Goal: Information Seeking & Learning: Learn about a topic

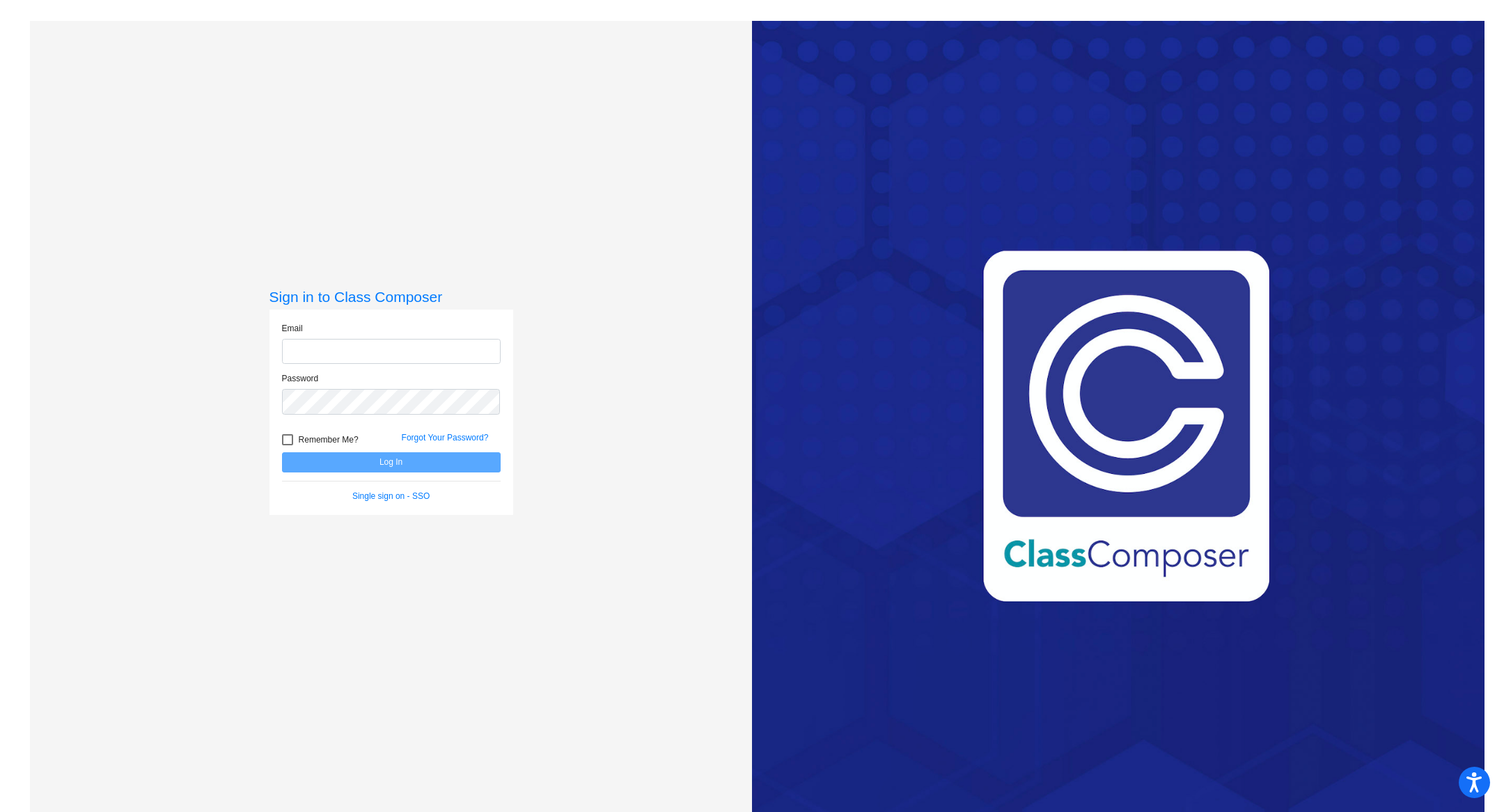
type input "[EMAIL_ADDRESS][PERSON_NAME][DOMAIN_NAME]"
click at [423, 466] on button "Log In" at bounding box center [391, 462] width 218 height 20
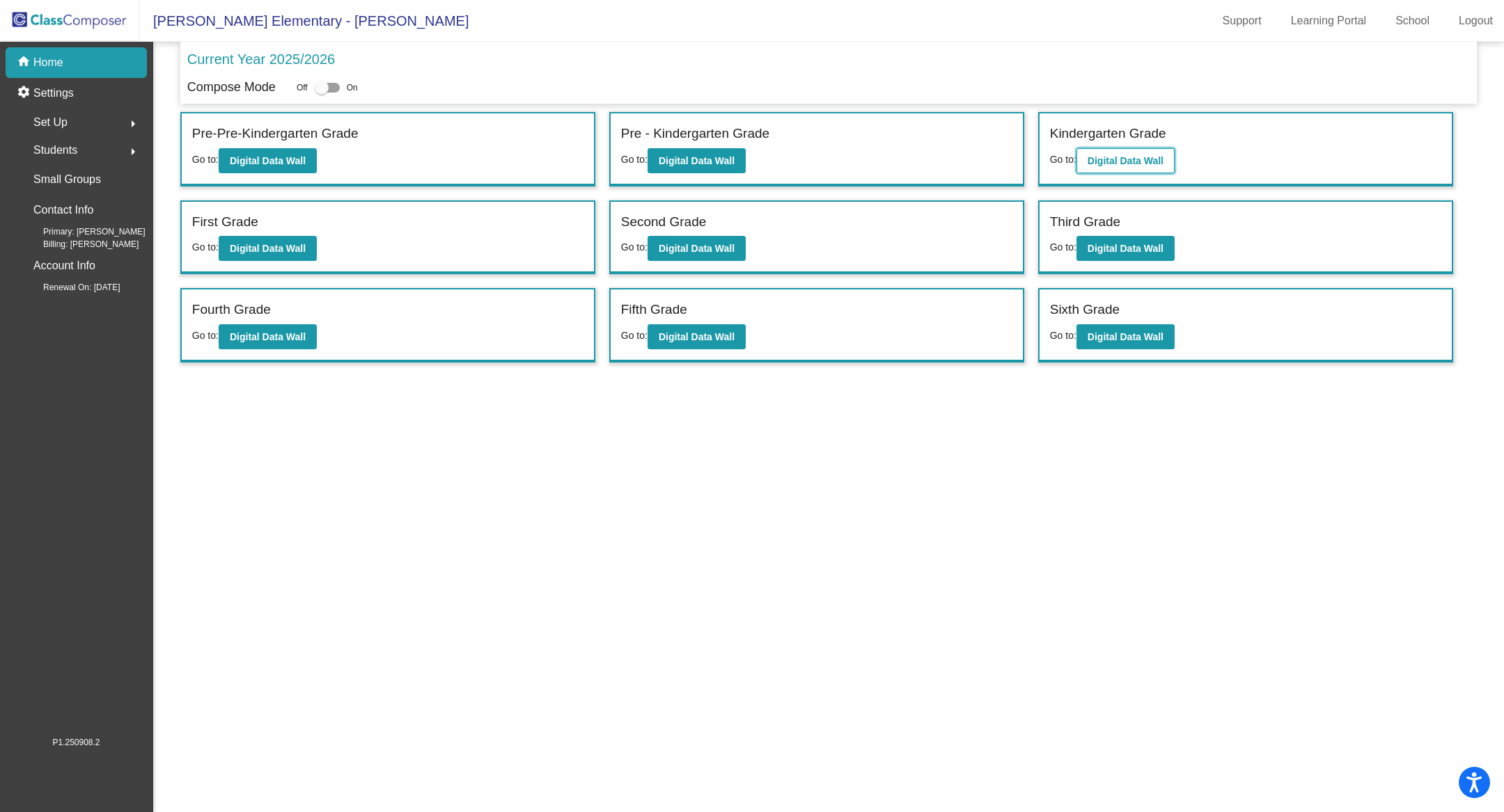
click at [1127, 155] on b "Digital Data Wall" at bounding box center [1125, 161] width 76 height 11
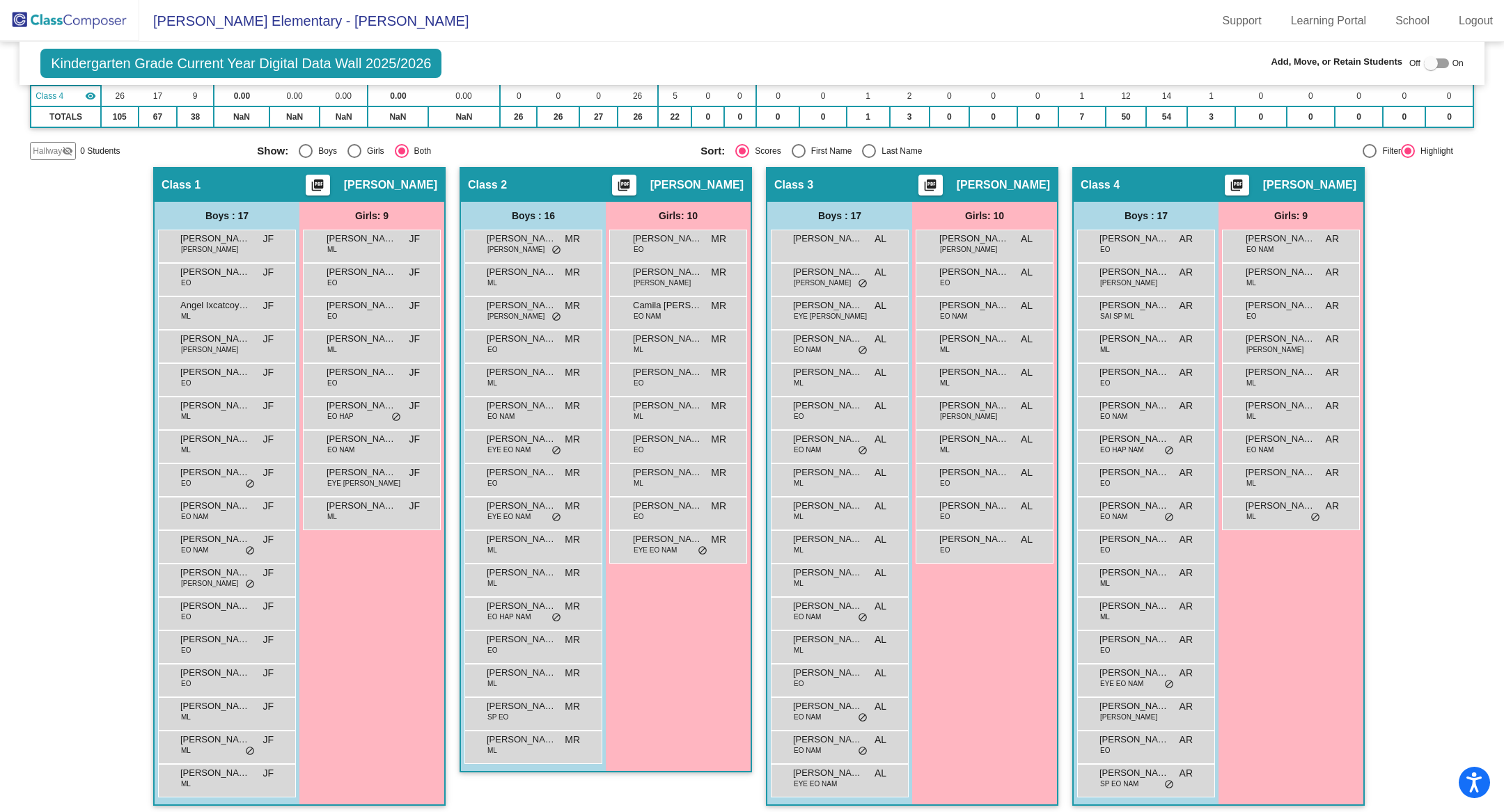
scroll to position [194, 0]
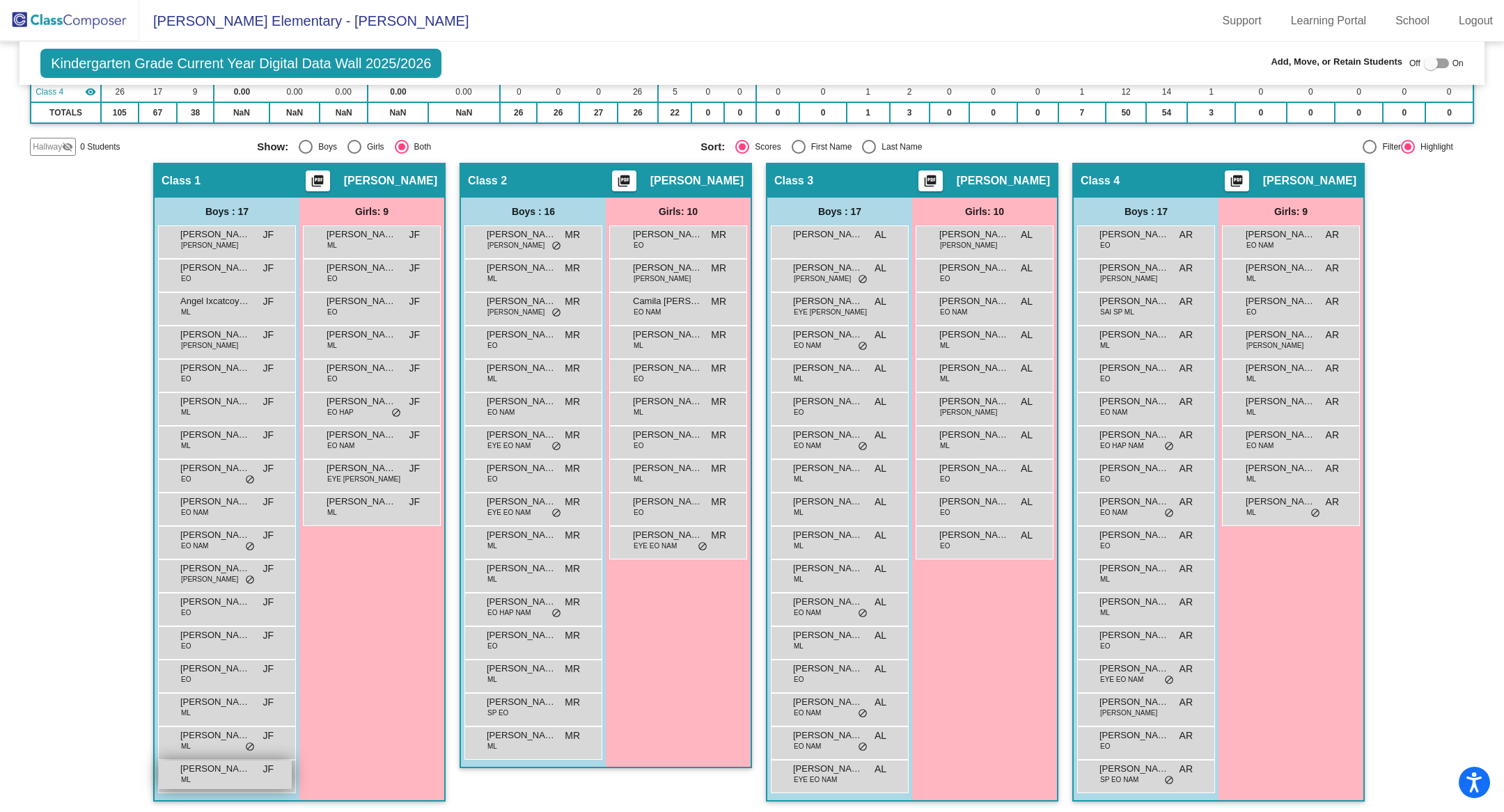
click at [224, 775] on div "[PERSON_NAME] [PERSON_NAME] JF lock do_not_disturb_alt" at bounding box center [225, 775] width 133 height 29
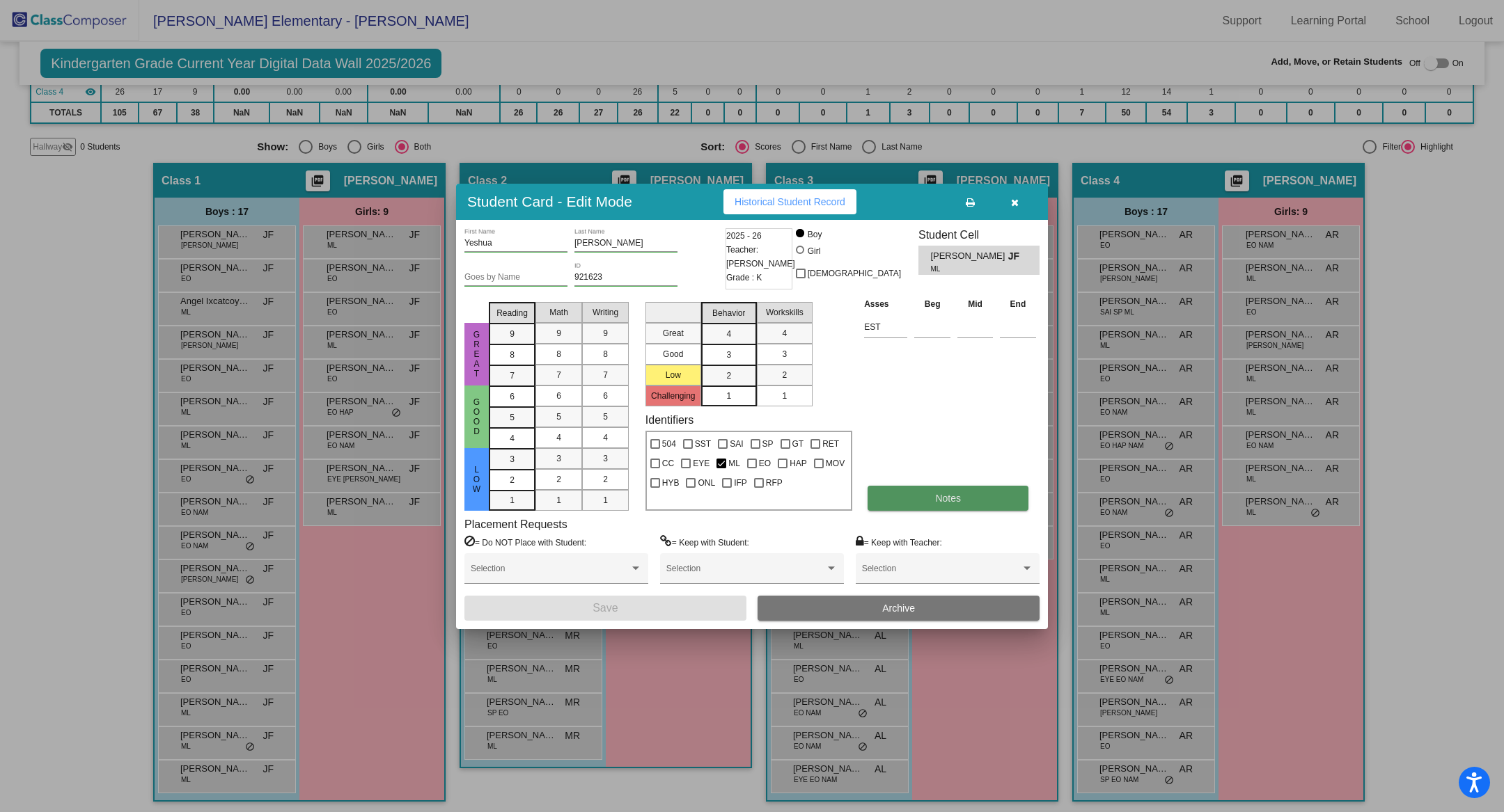
click at [946, 498] on span "Notes" at bounding box center [947, 498] width 26 height 11
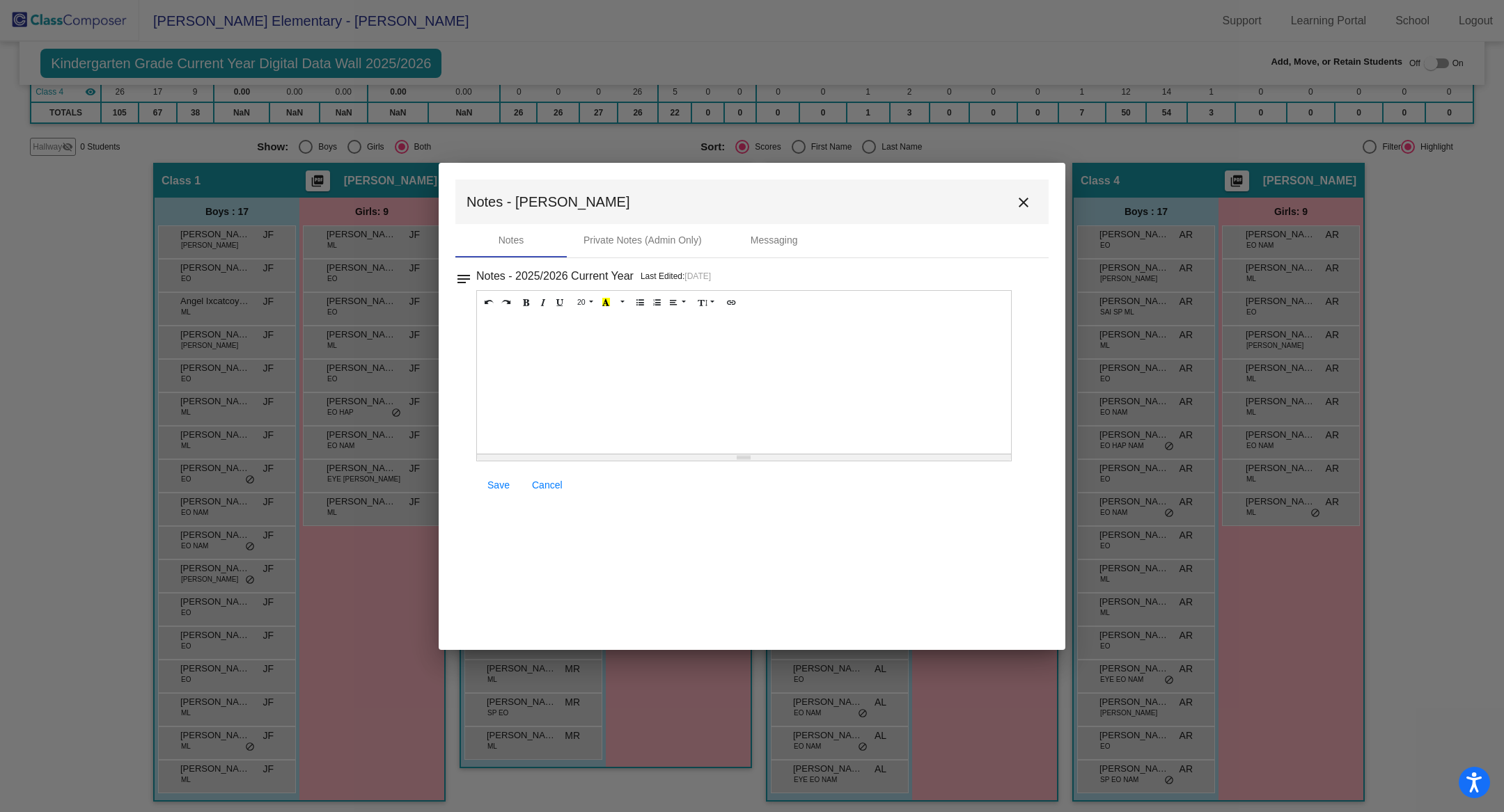
click at [1029, 204] on mat-icon "close" at bounding box center [1023, 202] width 17 height 17
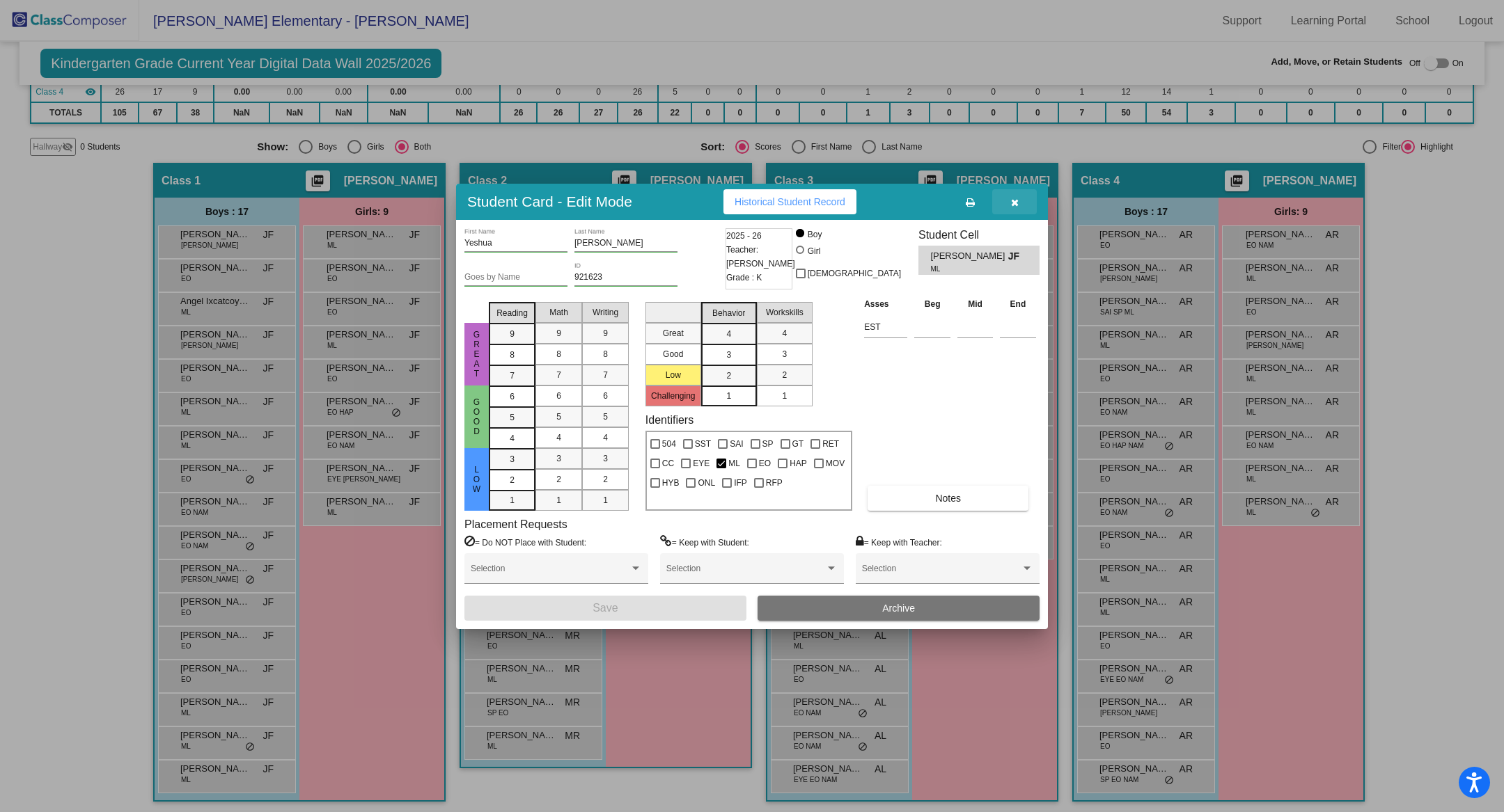
click at [1012, 197] on span "button" at bounding box center [1015, 202] width 8 height 11
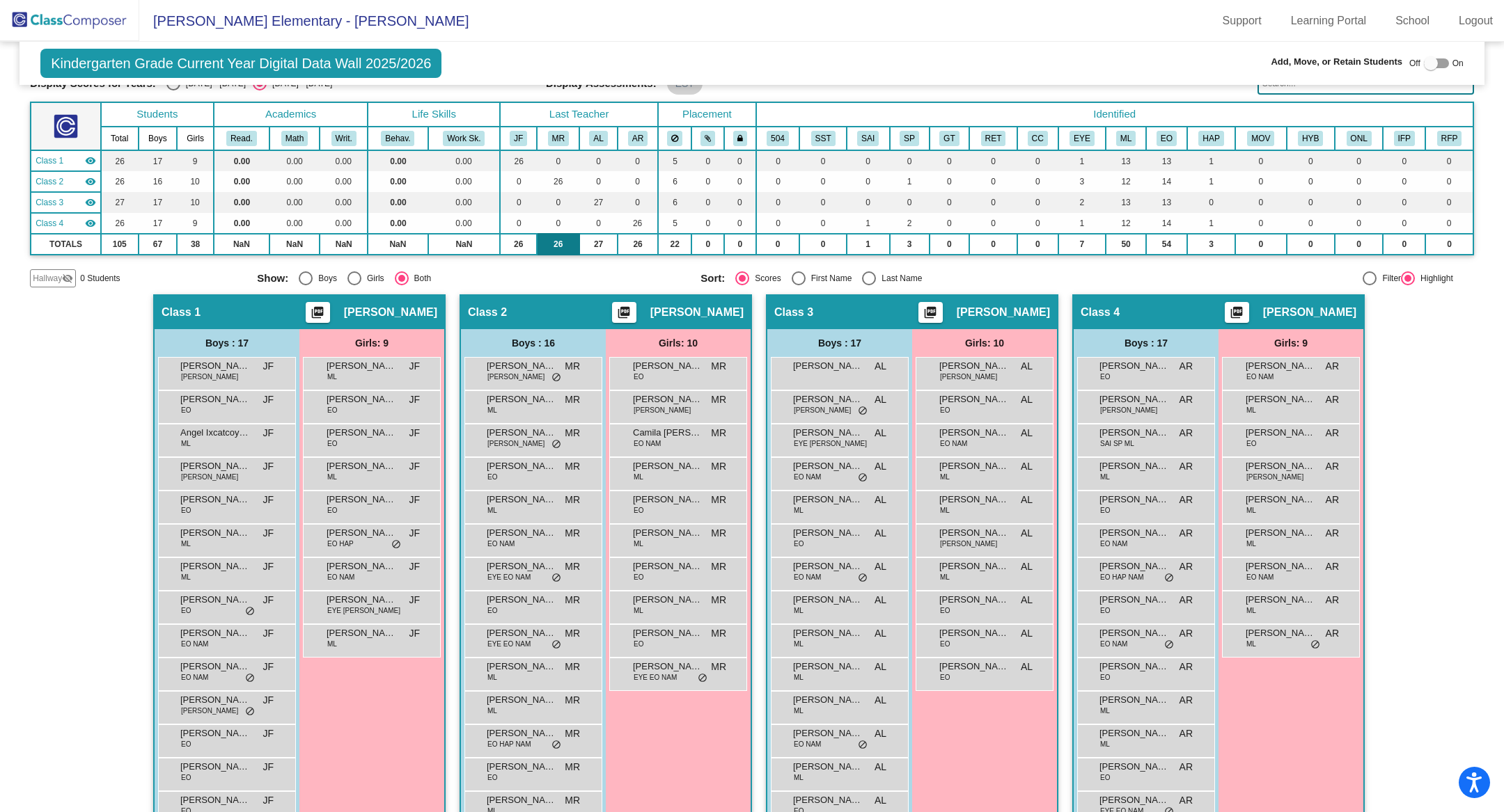
scroll to position [0, 0]
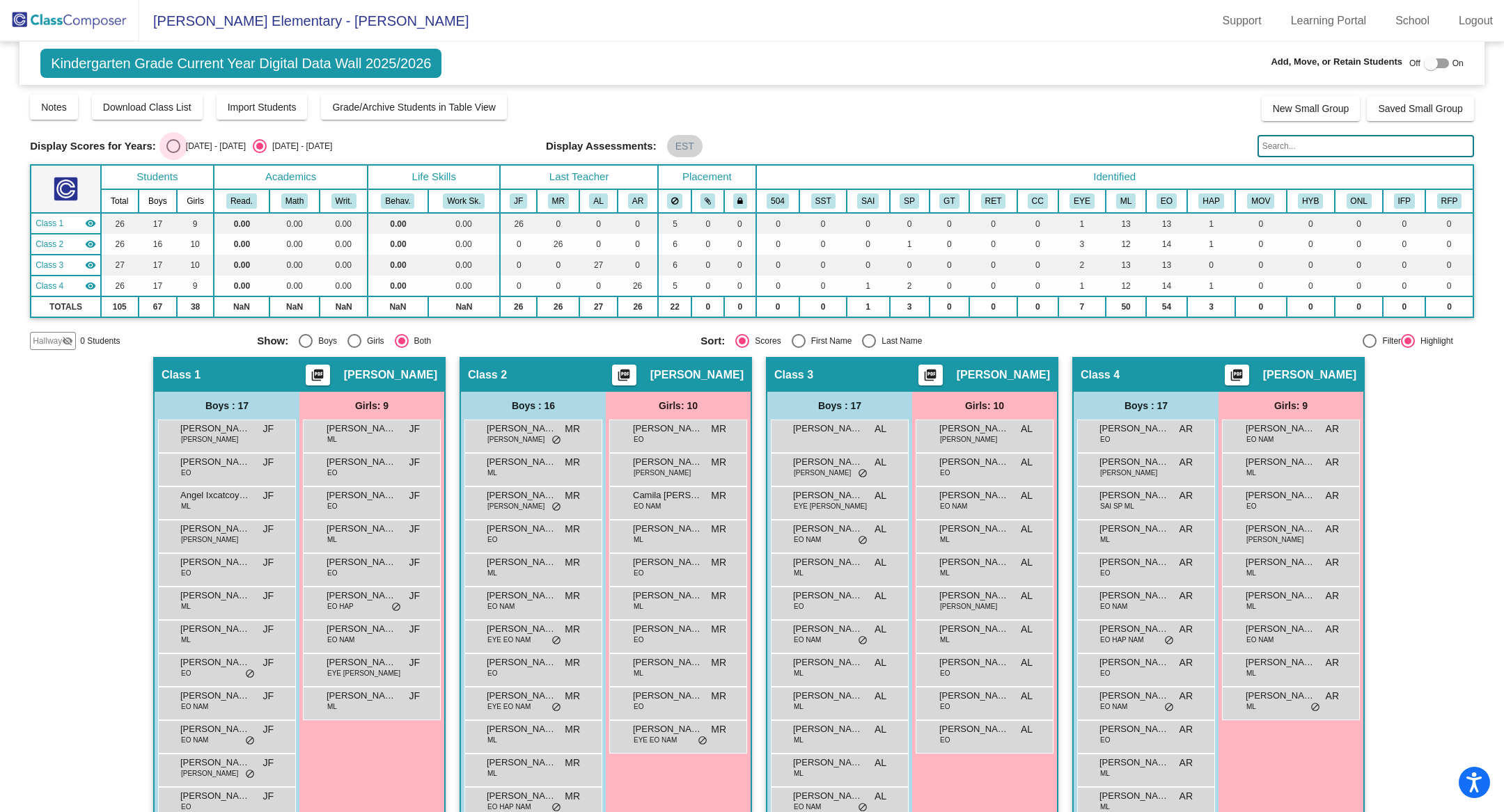
click at [173, 141] on div "Select an option" at bounding box center [173, 145] width 14 height 14
click at [173, 153] on input "[DATE] - [DATE]" at bounding box center [173, 153] width 1 height 1
radio input "true"
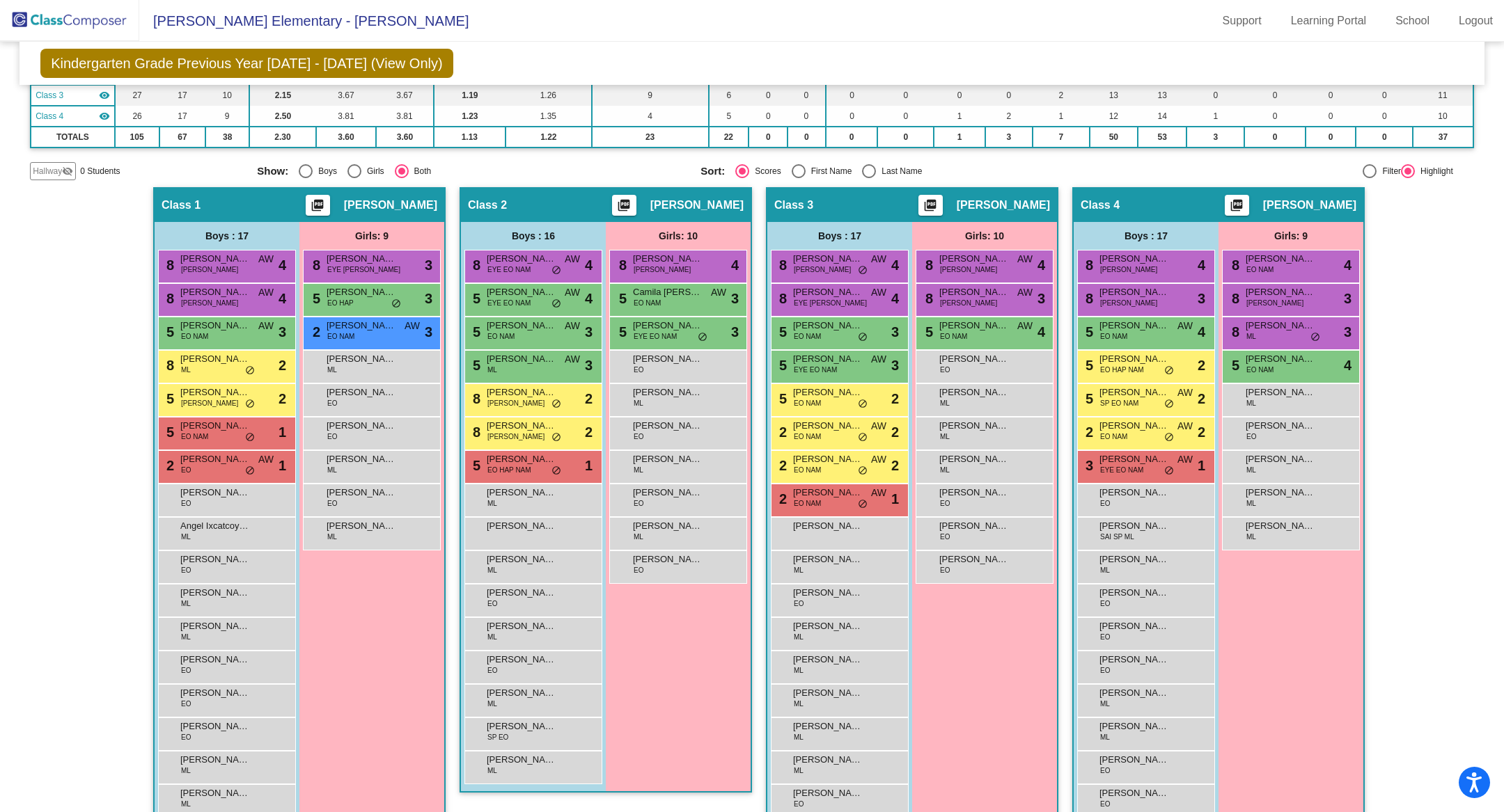
scroll to position [191, 0]
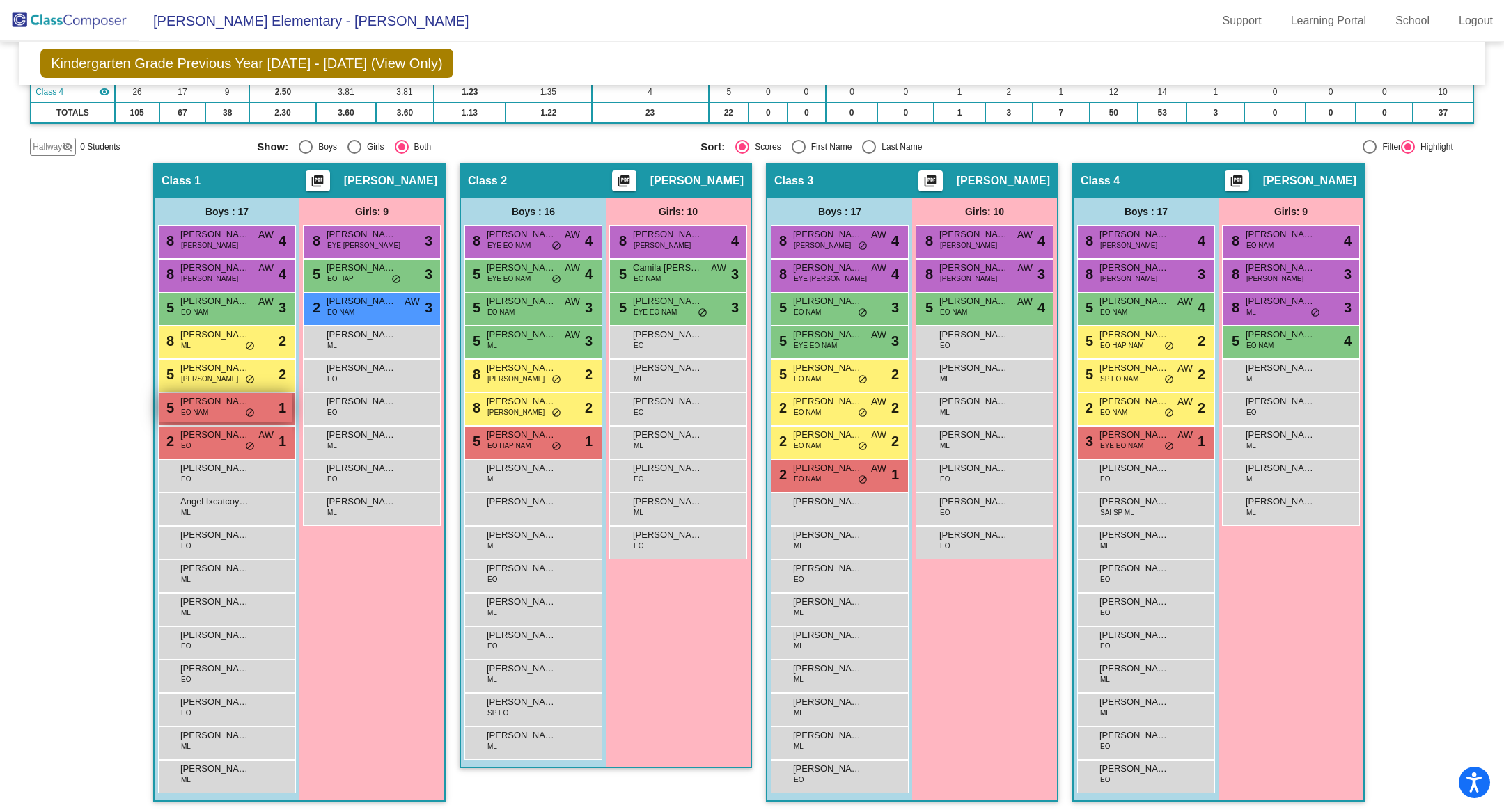
click at [201, 400] on span "[PERSON_NAME]" at bounding box center [215, 401] width 70 height 14
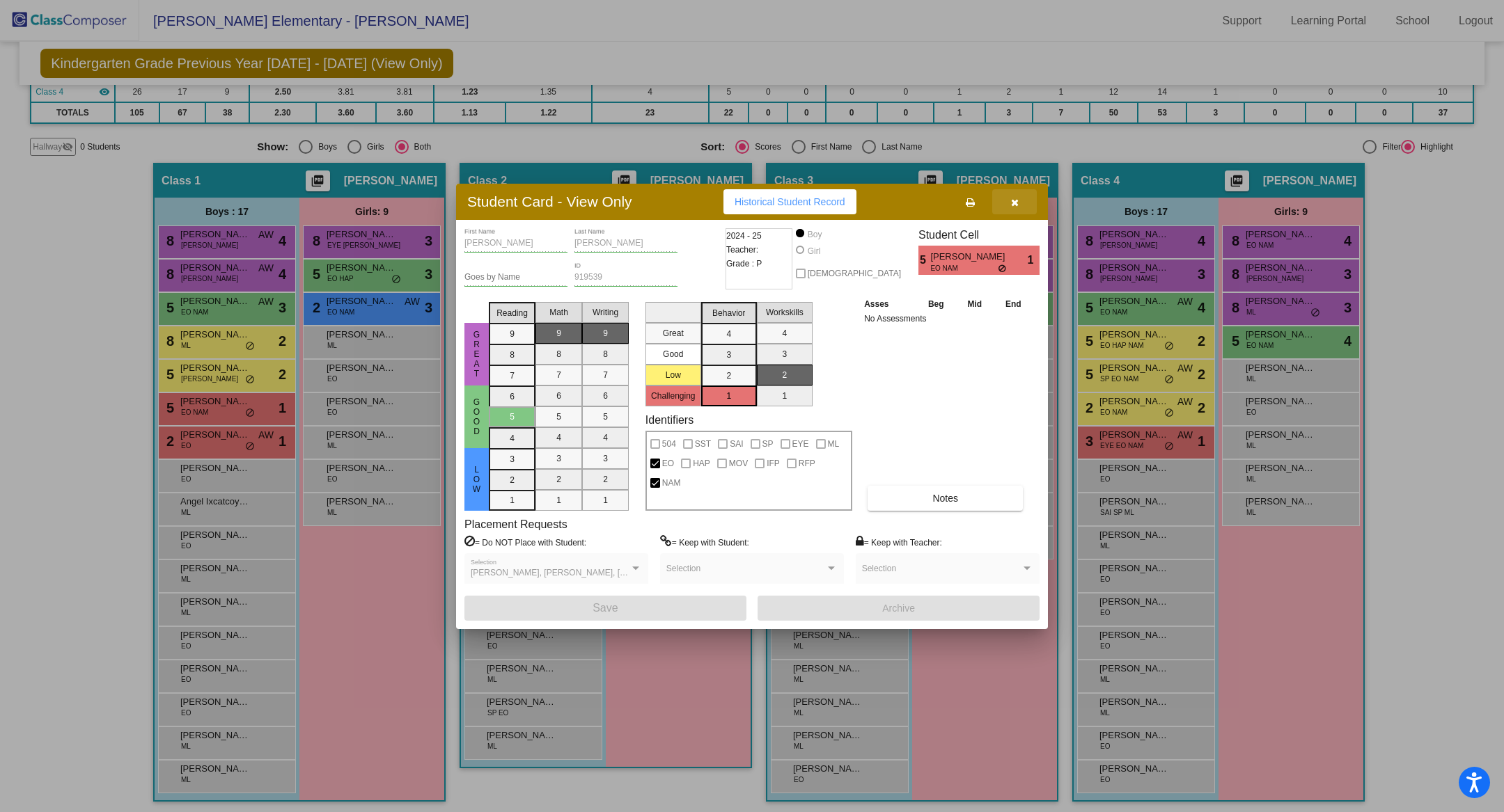
click at [1020, 201] on button "button" at bounding box center [1015, 201] width 45 height 25
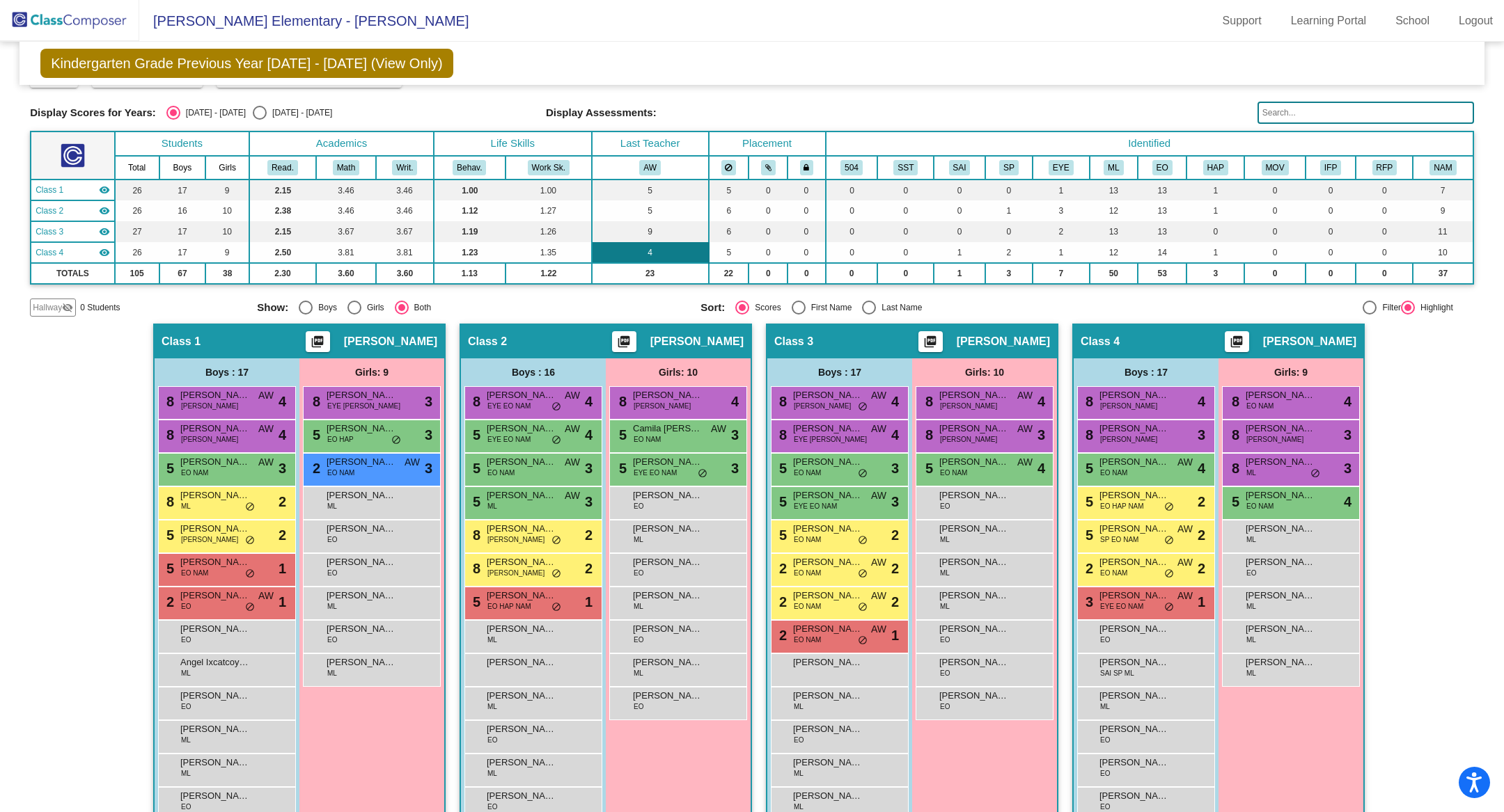
scroll to position [0, 0]
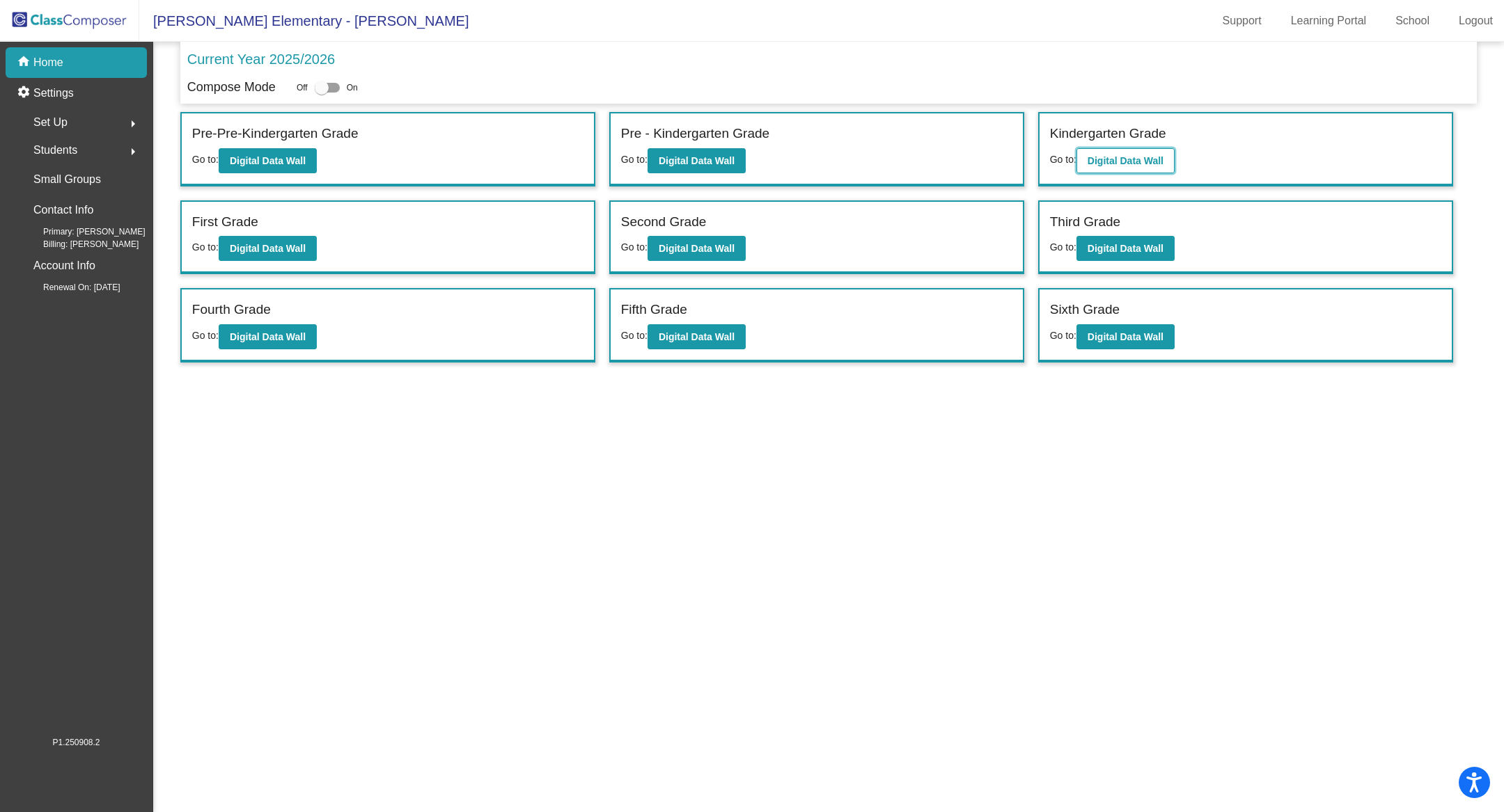
click at [1128, 172] on button "Digital Data Wall" at bounding box center [1125, 160] width 98 height 25
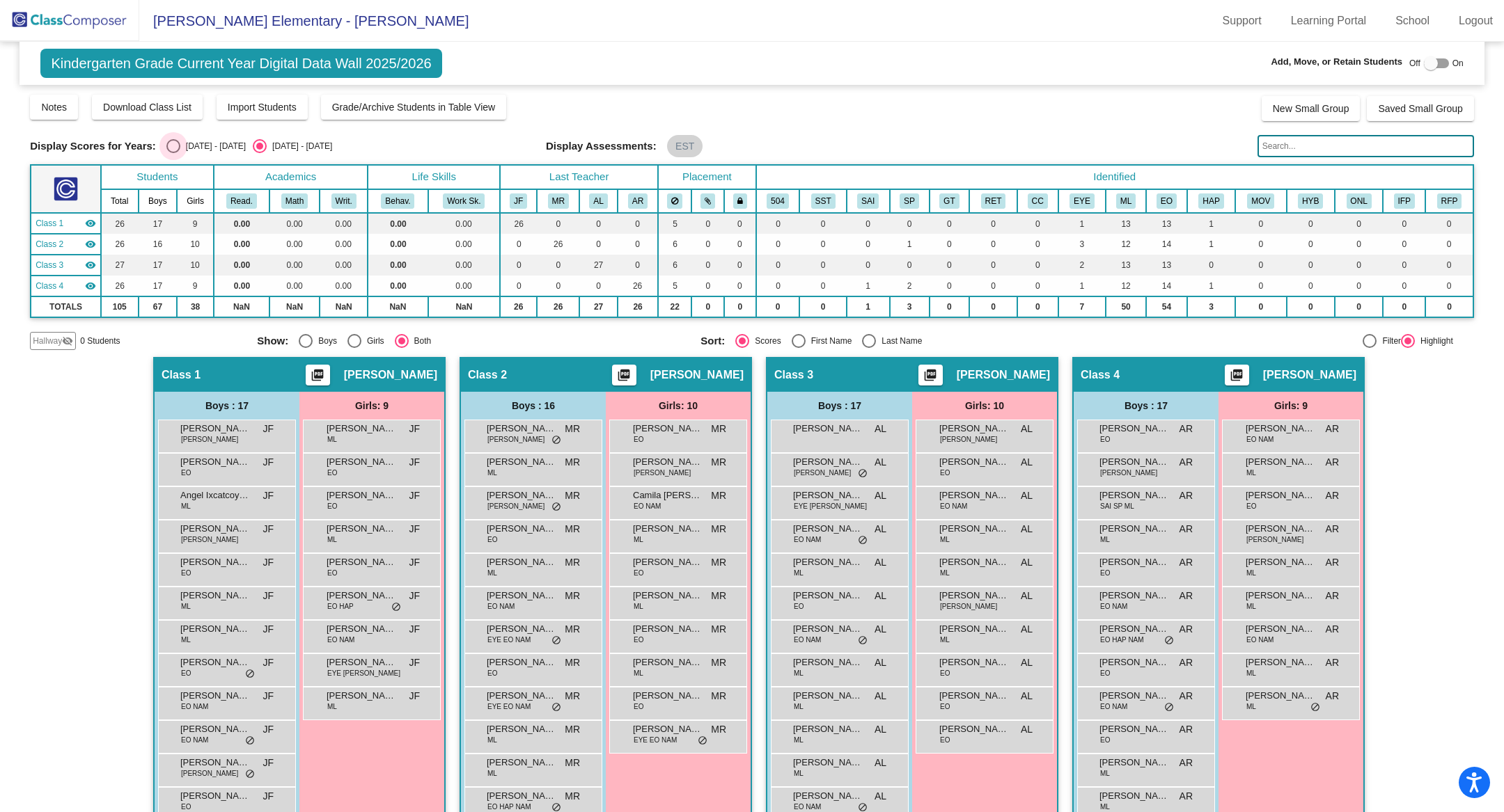
click at [189, 148] on div "[DATE] - [DATE]" at bounding box center [213, 146] width 66 height 13
click at [174, 153] on input "[DATE] - [DATE]" at bounding box center [173, 153] width 1 height 1
radio input "true"
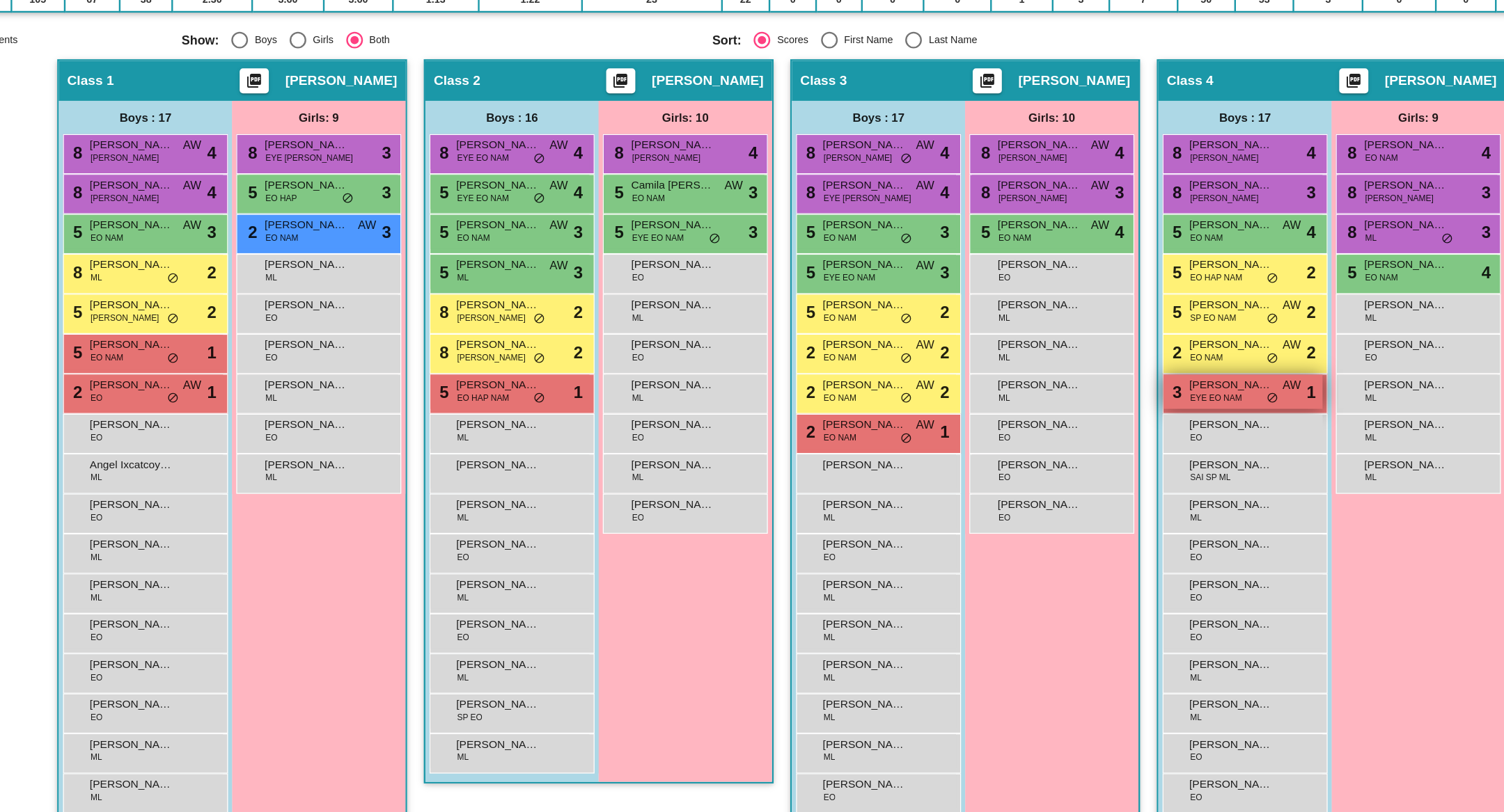
click at [1135, 442] on span "EYE EO NAM" at bounding box center [1122, 445] width 43 height 10
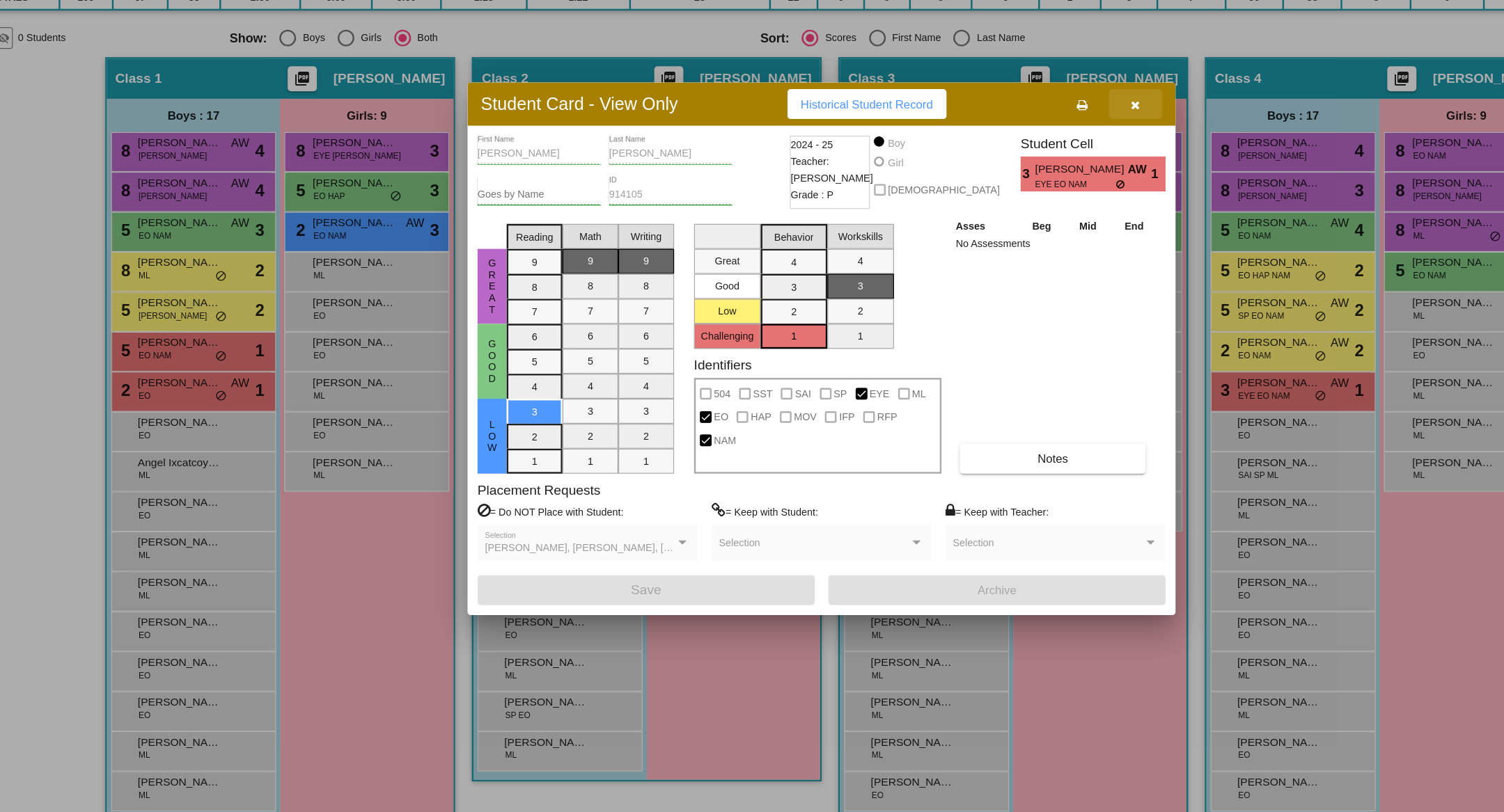
click at [1021, 204] on button "button" at bounding box center [1015, 201] width 45 height 25
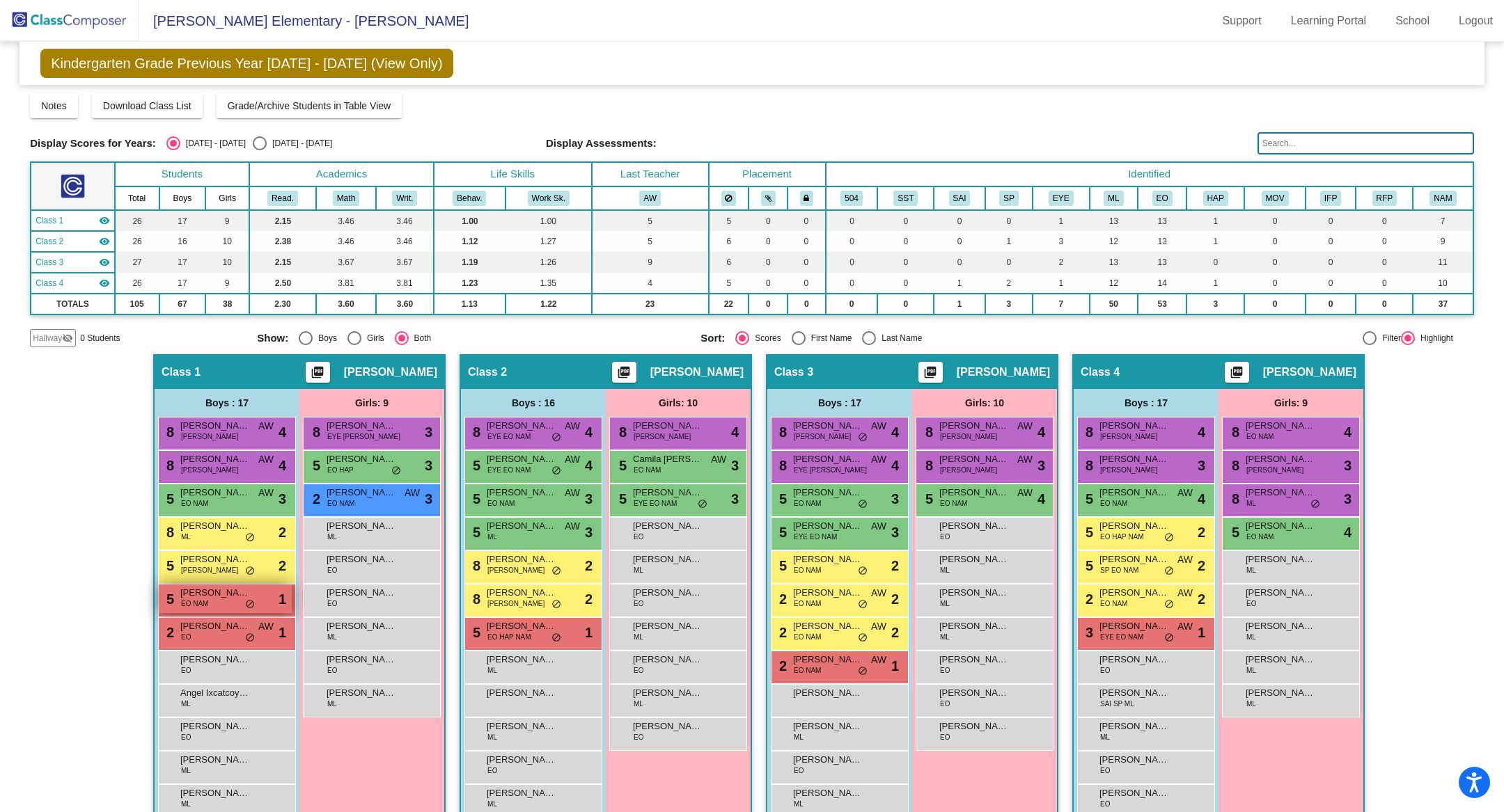
click at [213, 607] on div "5 Julian Bentacourt EO NAM lock do_not_disturb_alt 1" at bounding box center [225, 599] width 133 height 29
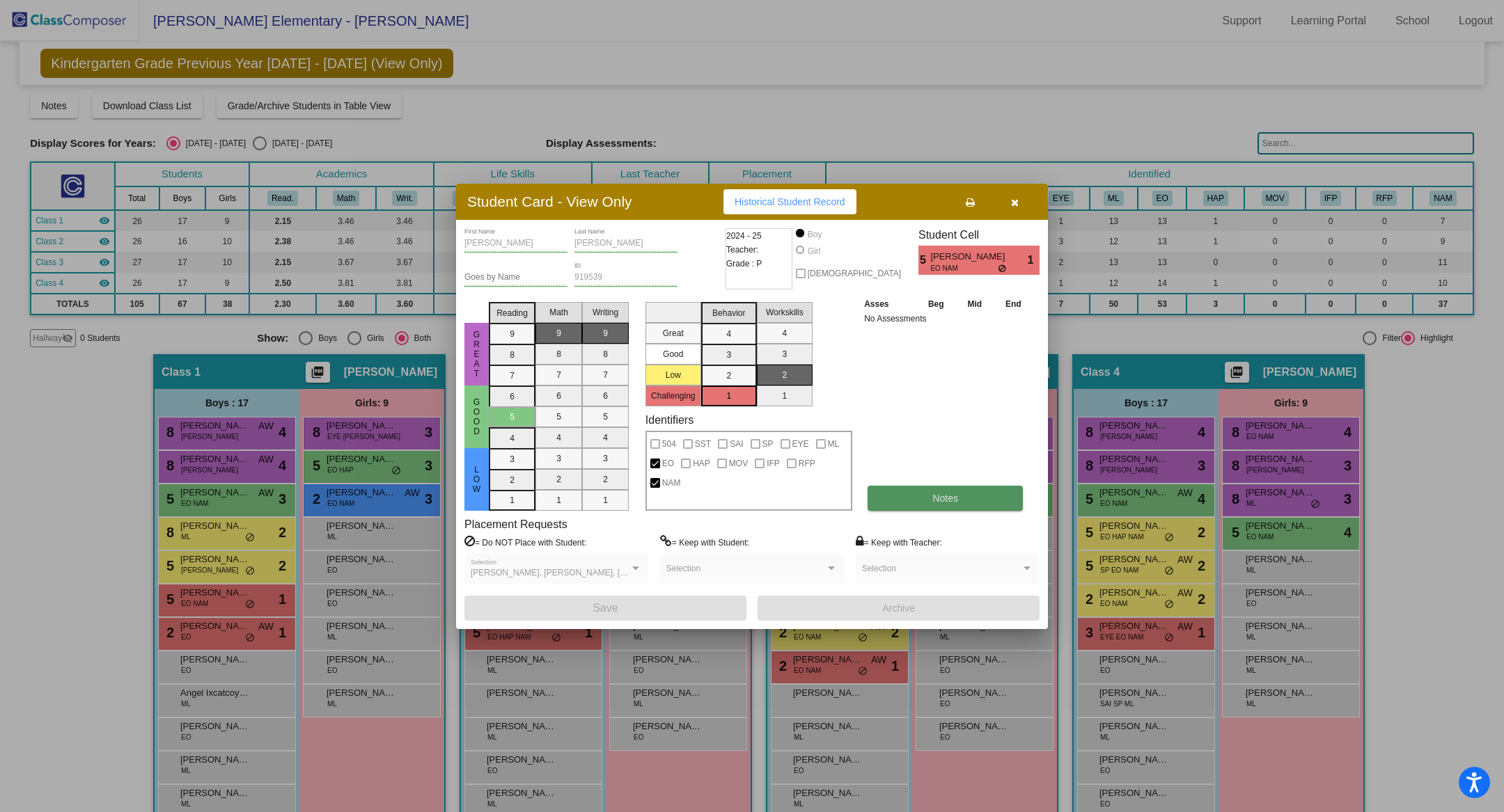
click at [924, 500] on button "Notes" at bounding box center [945, 498] width 155 height 25
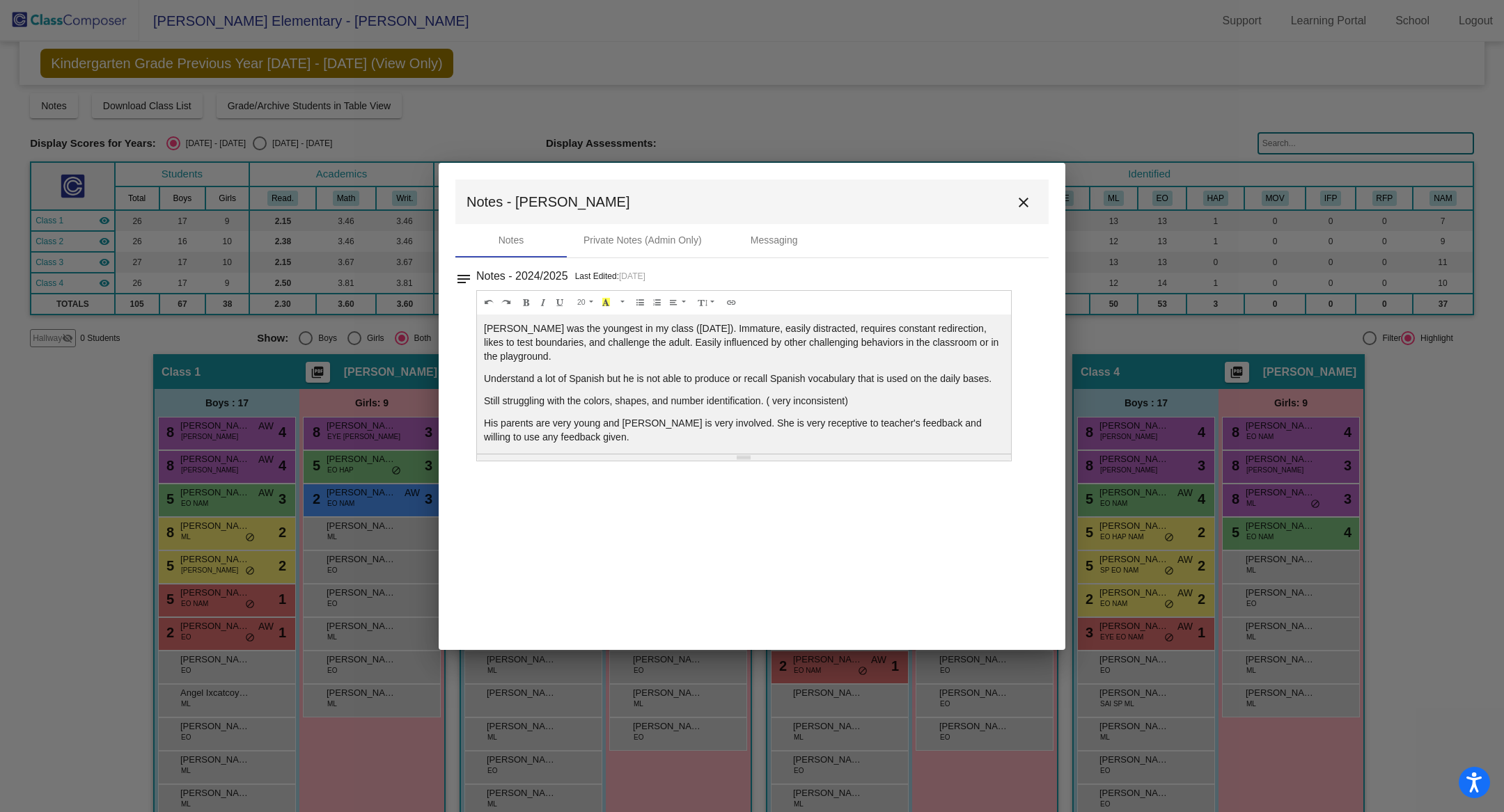
click at [1031, 197] on mat-icon "close" at bounding box center [1023, 202] width 17 height 17
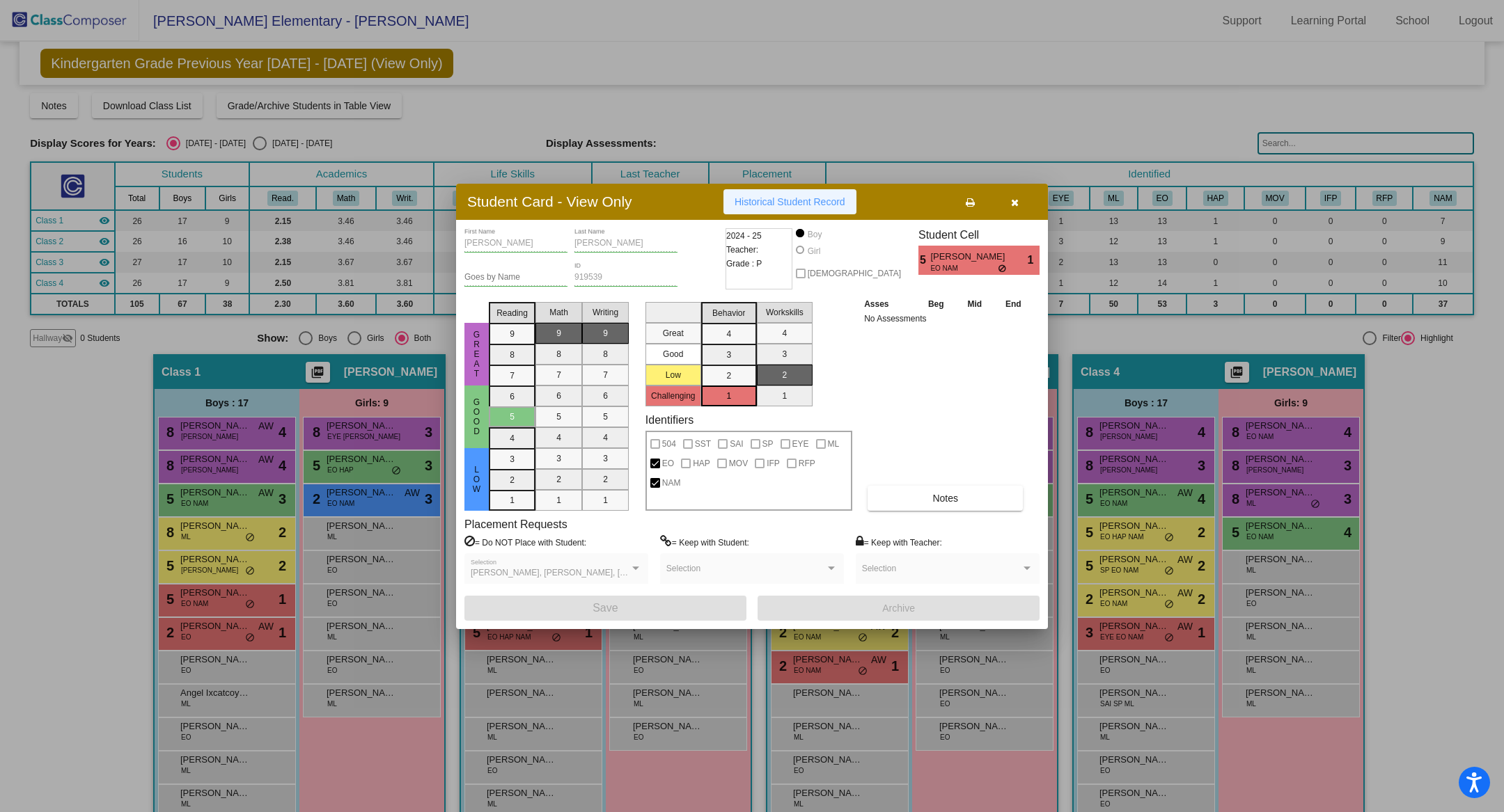
click at [811, 205] on span "Historical Student Record" at bounding box center [790, 202] width 110 height 11
click at [957, 499] on span "Notes" at bounding box center [945, 498] width 26 height 11
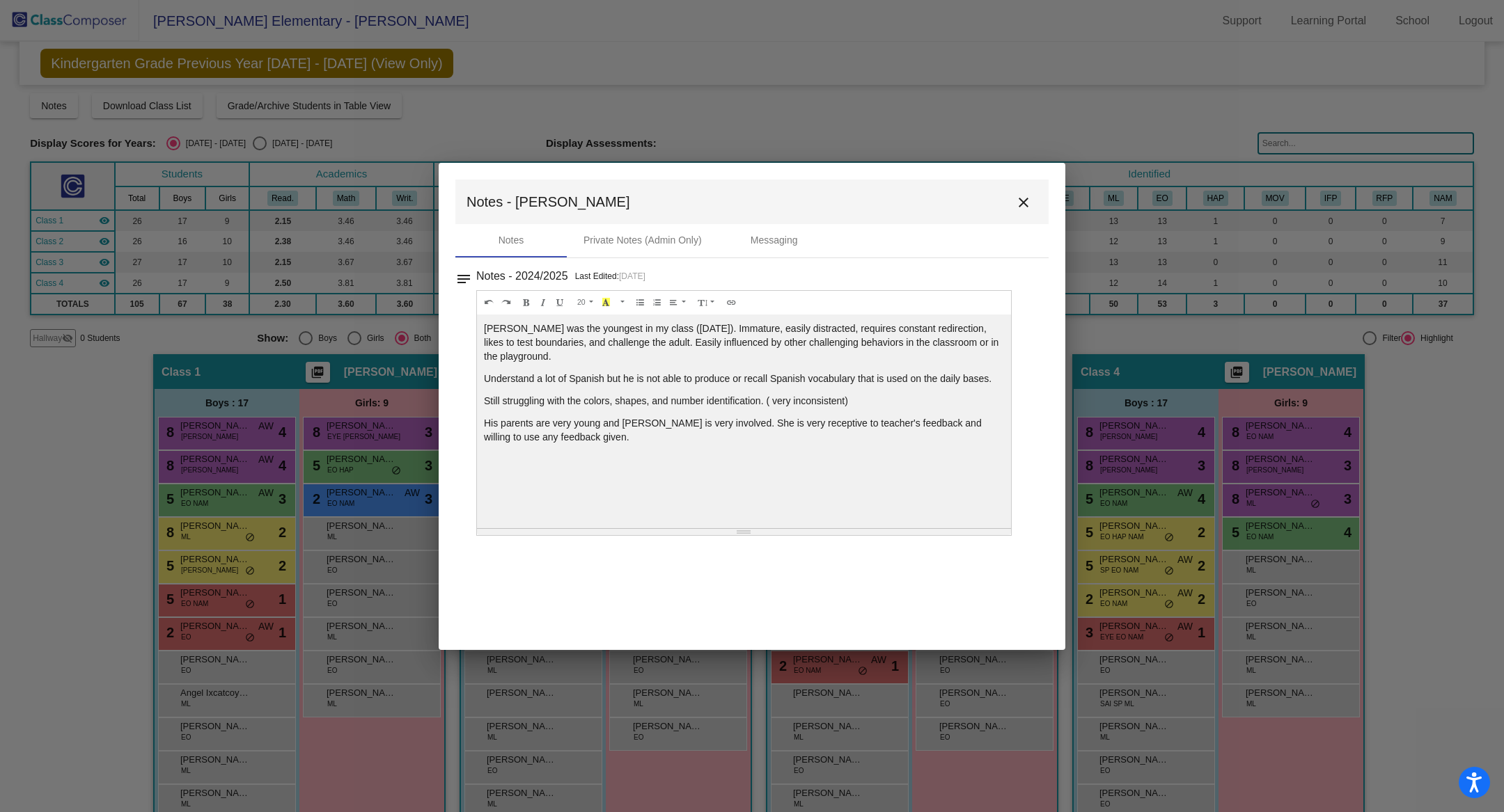
drag, startPoint x: 748, startPoint y: 456, endPoint x: 748, endPoint y: 531, distance: 75.0
click at [748, 531] on div "Resize" at bounding box center [743, 531] width 14 height 1
click at [1026, 202] on mat-icon "close" at bounding box center [1023, 202] width 17 height 17
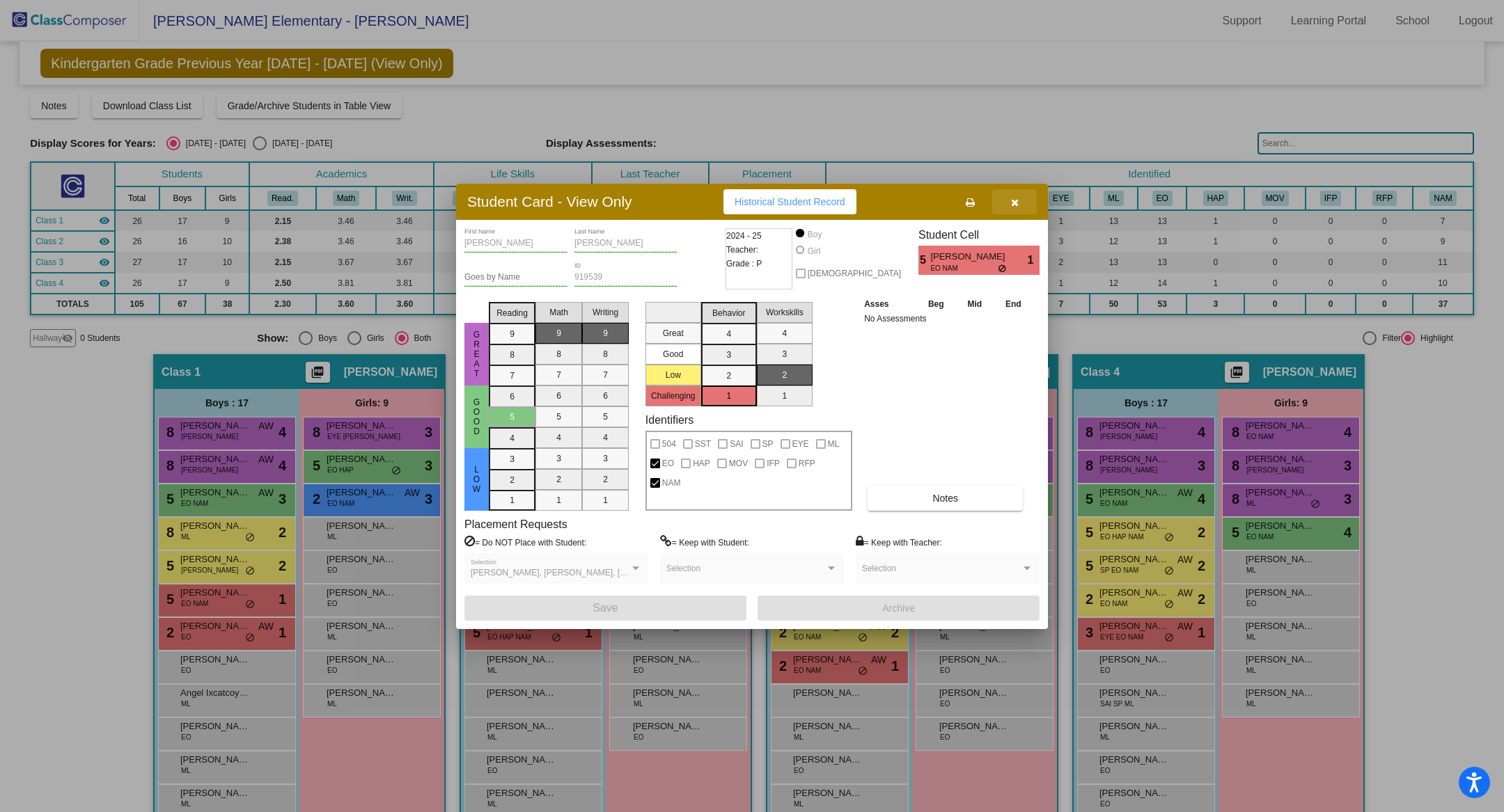
click at [1013, 202] on icon "button" at bounding box center [1015, 202] width 8 height 10
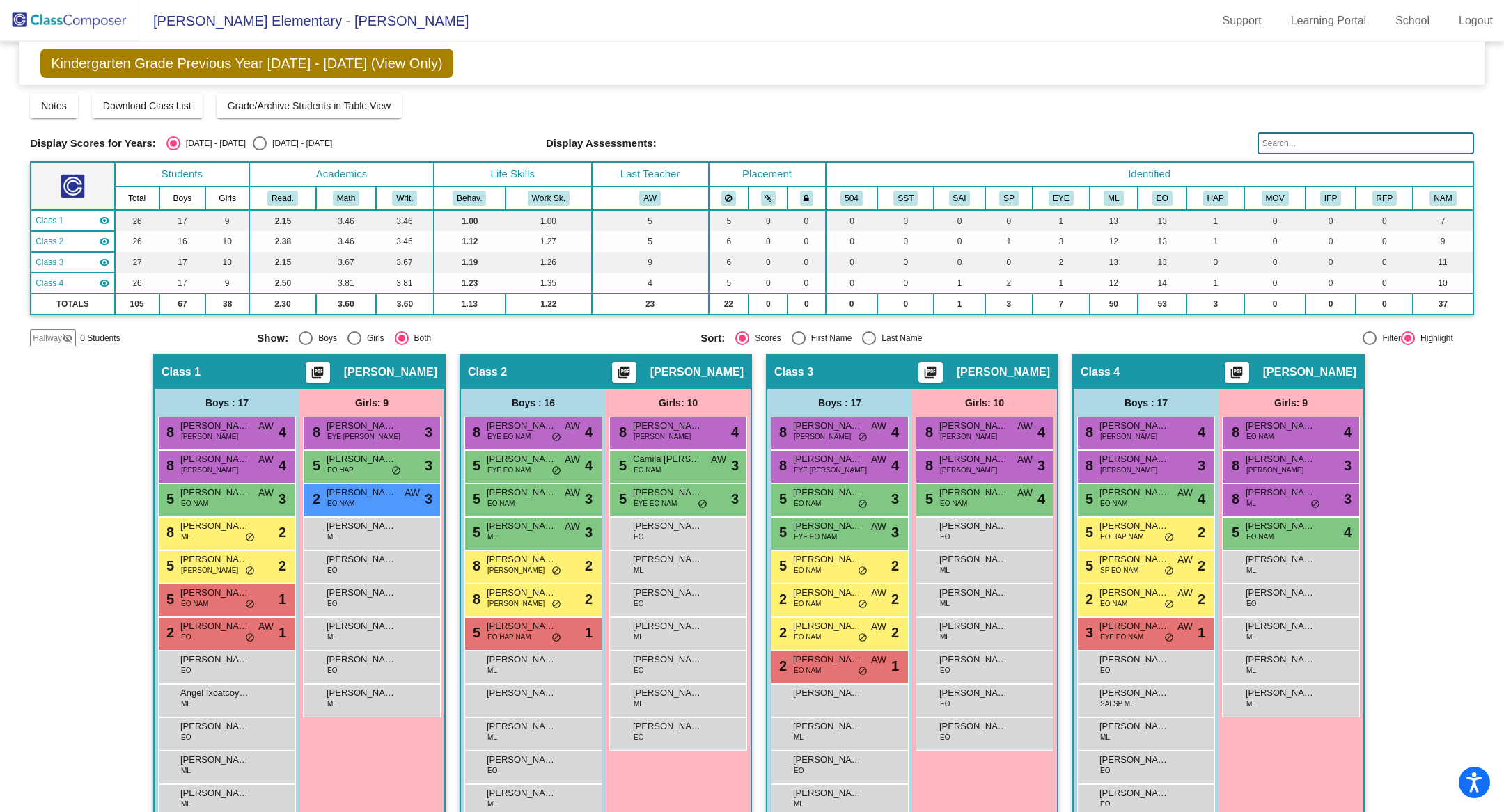
click at [48, 10] on img at bounding box center [70, 20] width 139 height 41
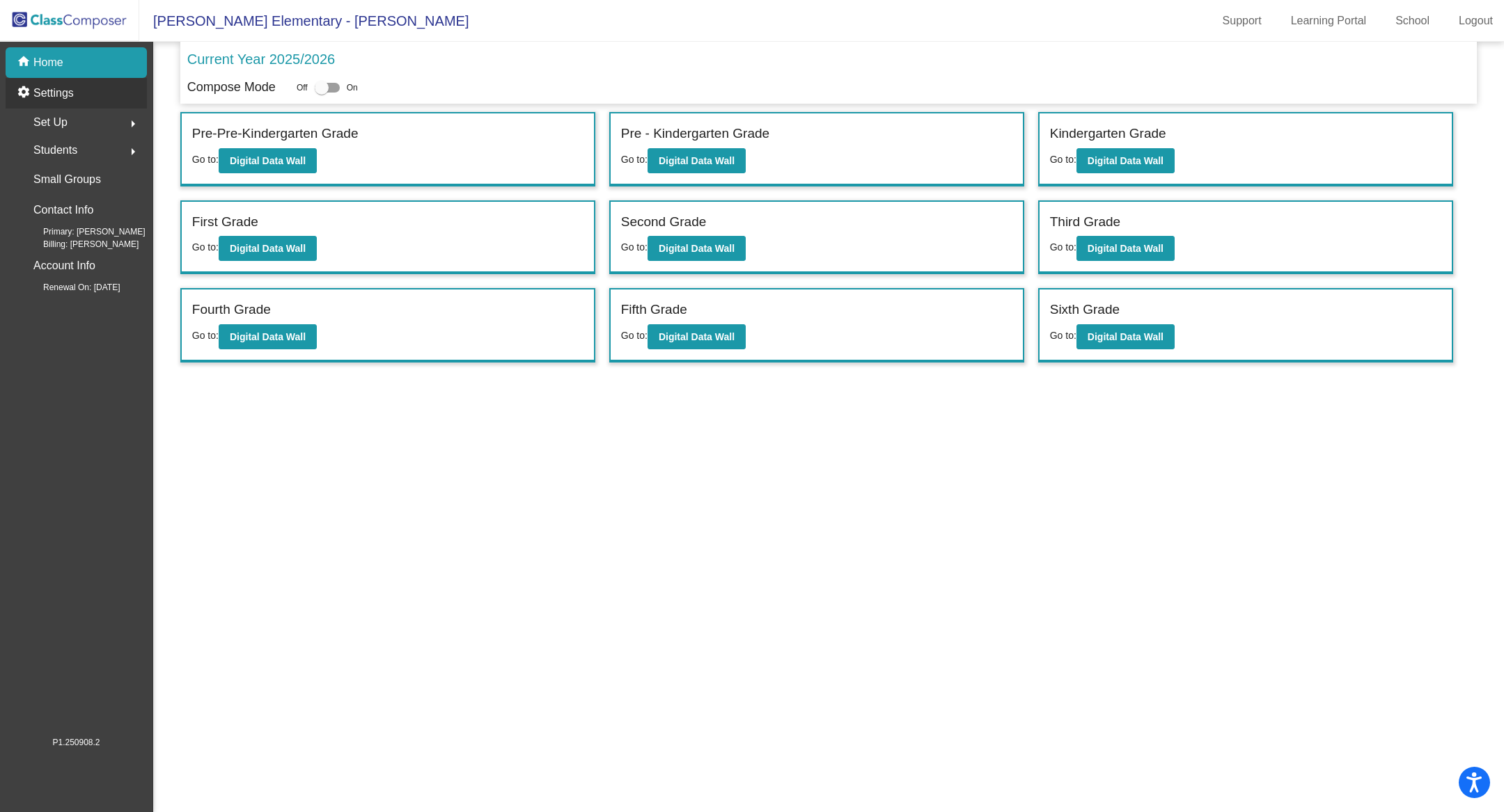
click at [80, 94] on div "settings Settings" at bounding box center [76, 94] width 142 height 30
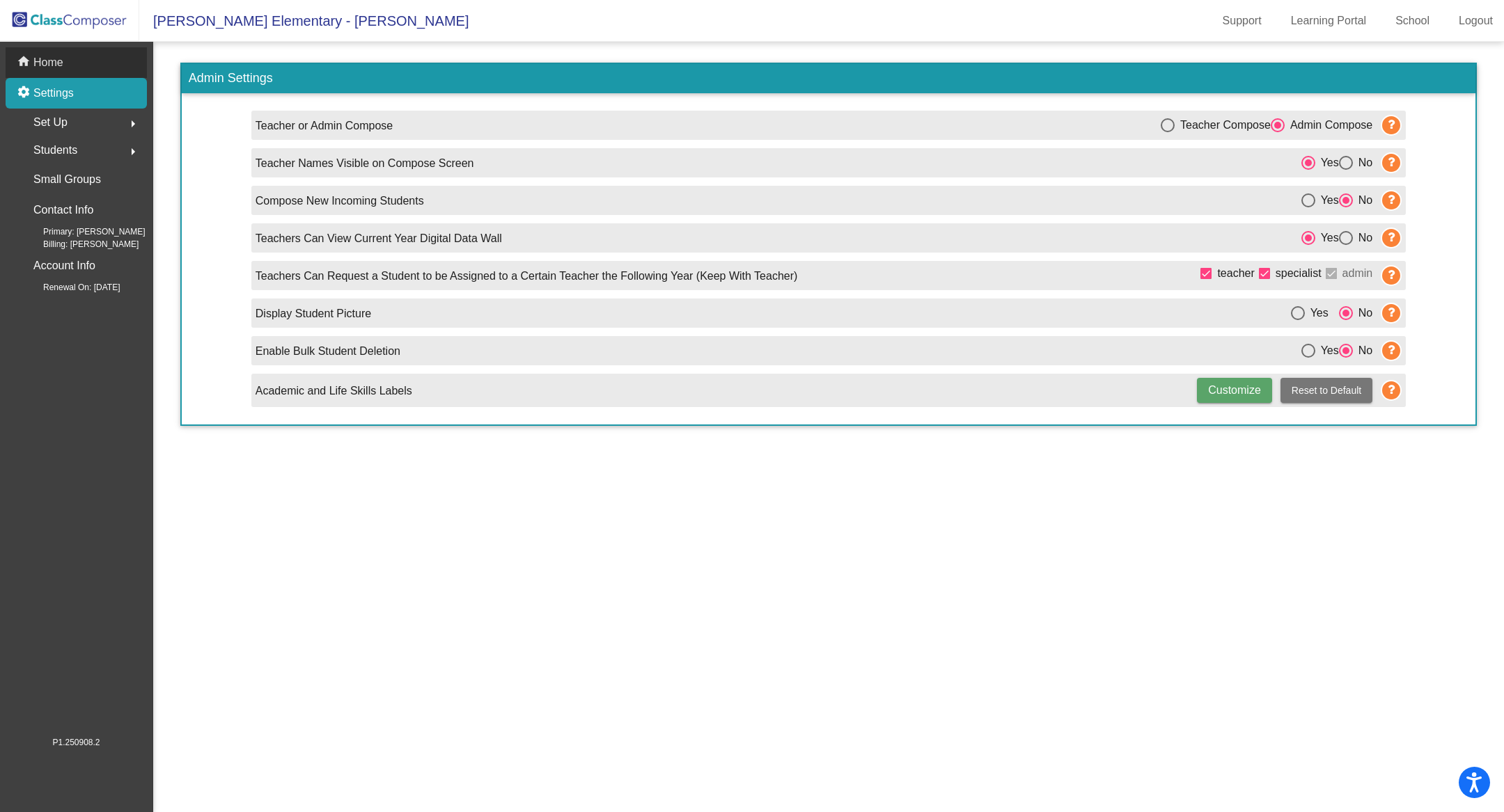
click at [65, 71] on div "home Home" at bounding box center [76, 62] width 142 height 30
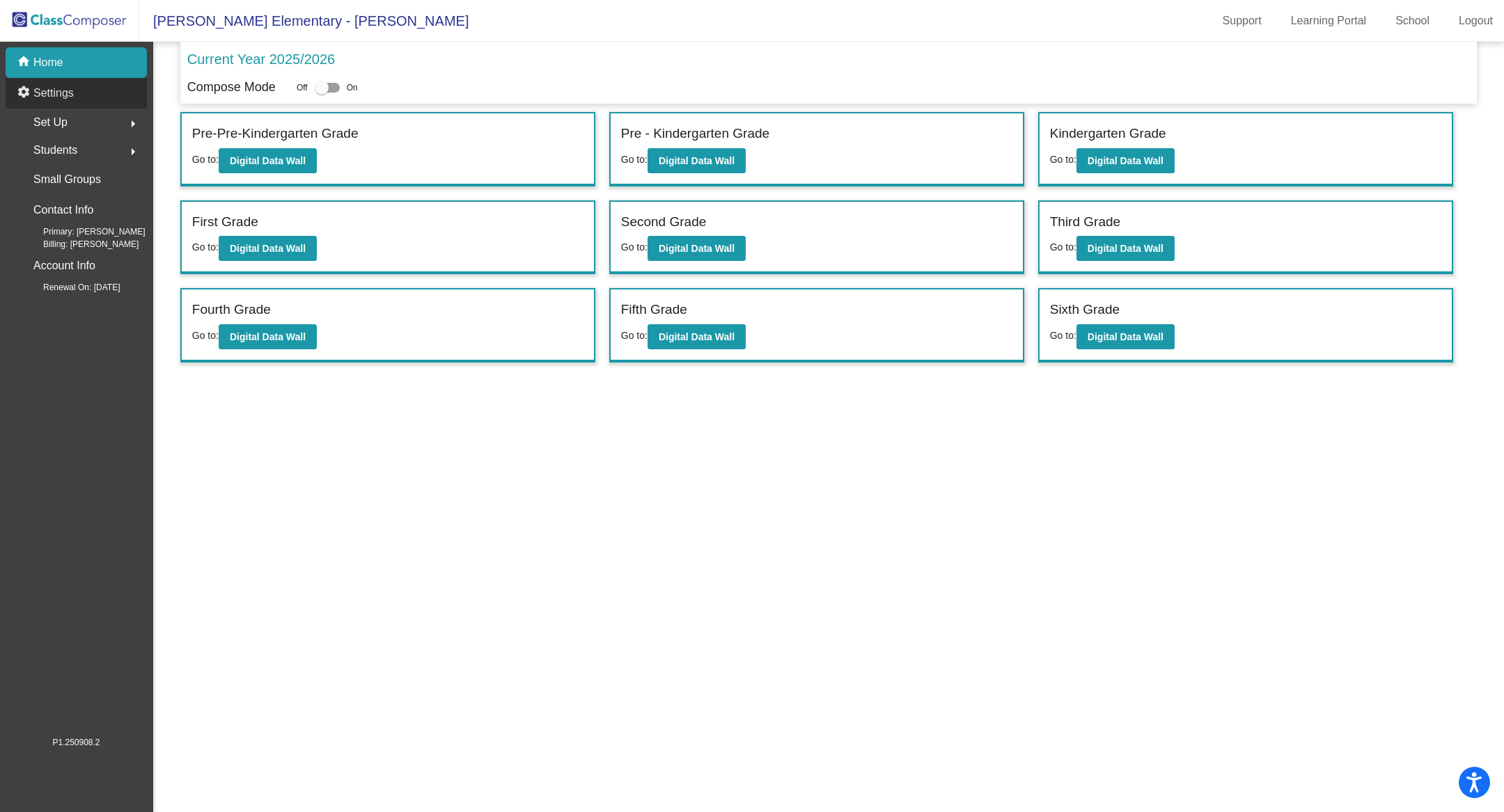
click at [69, 102] on div "settings Settings" at bounding box center [76, 94] width 142 height 30
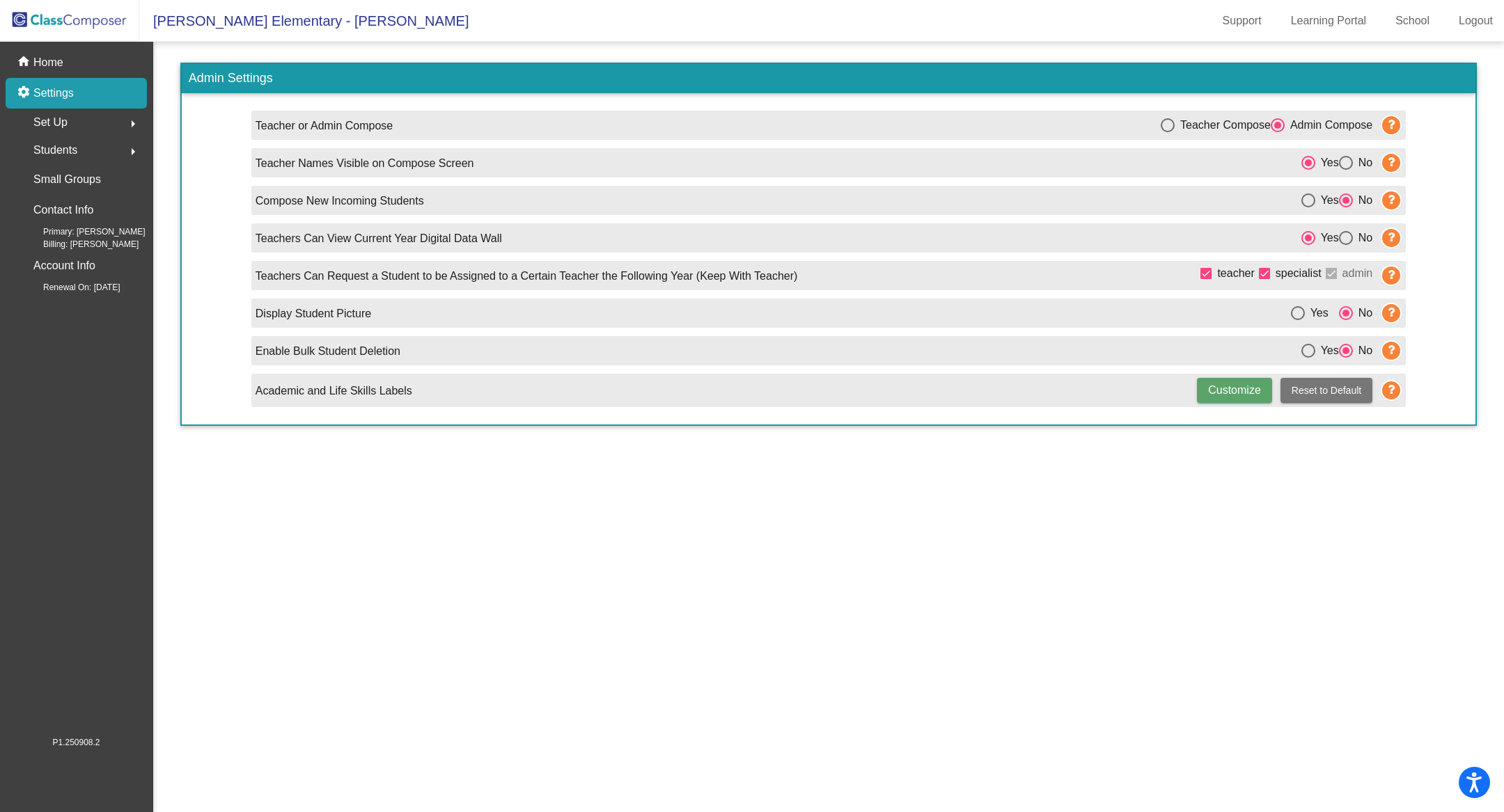
click at [90, 125] on div "Set Up arrow_right" at bounding box center [80, 122] width 133 height 28
click at [79, 209] on link "Users" at bounding box center [80, 213] width 133 height 30
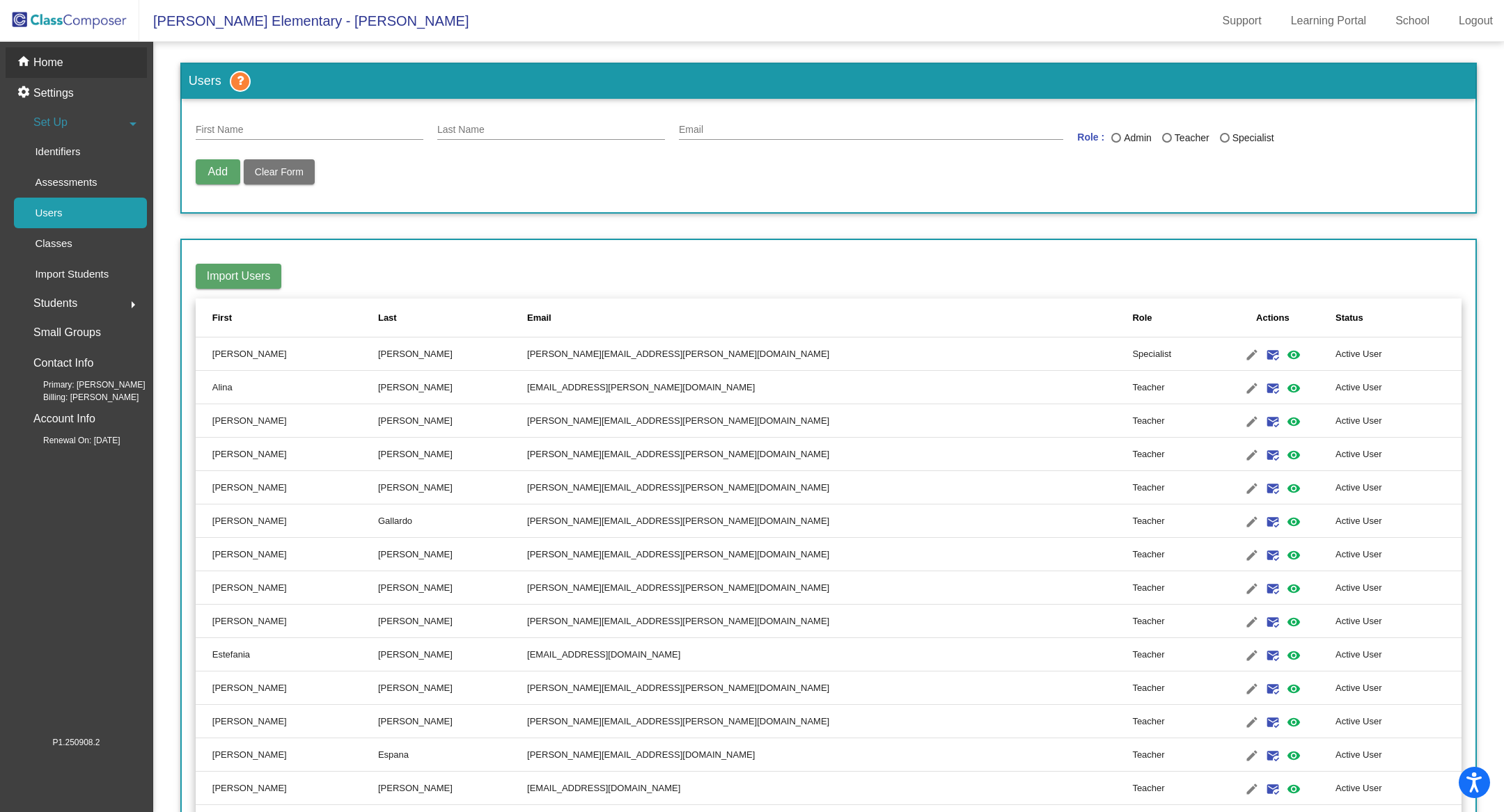
click at [51, 62] on p "Home" at bounding box center [48, 62] width 30 height 17
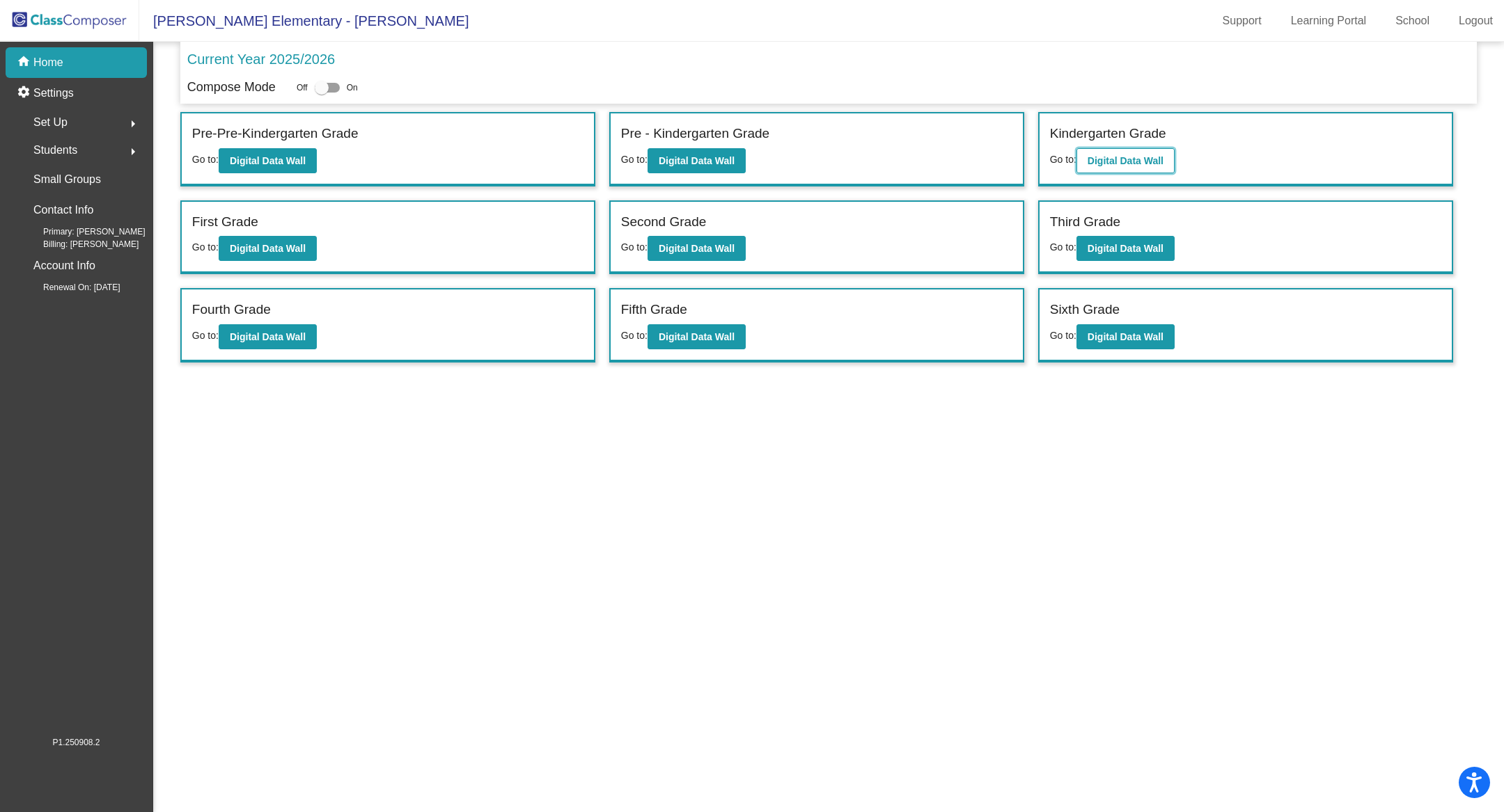
click at [1145, 158] on b "Digital Data Wall" at bounding box center [1125, 161] width 76 height 11
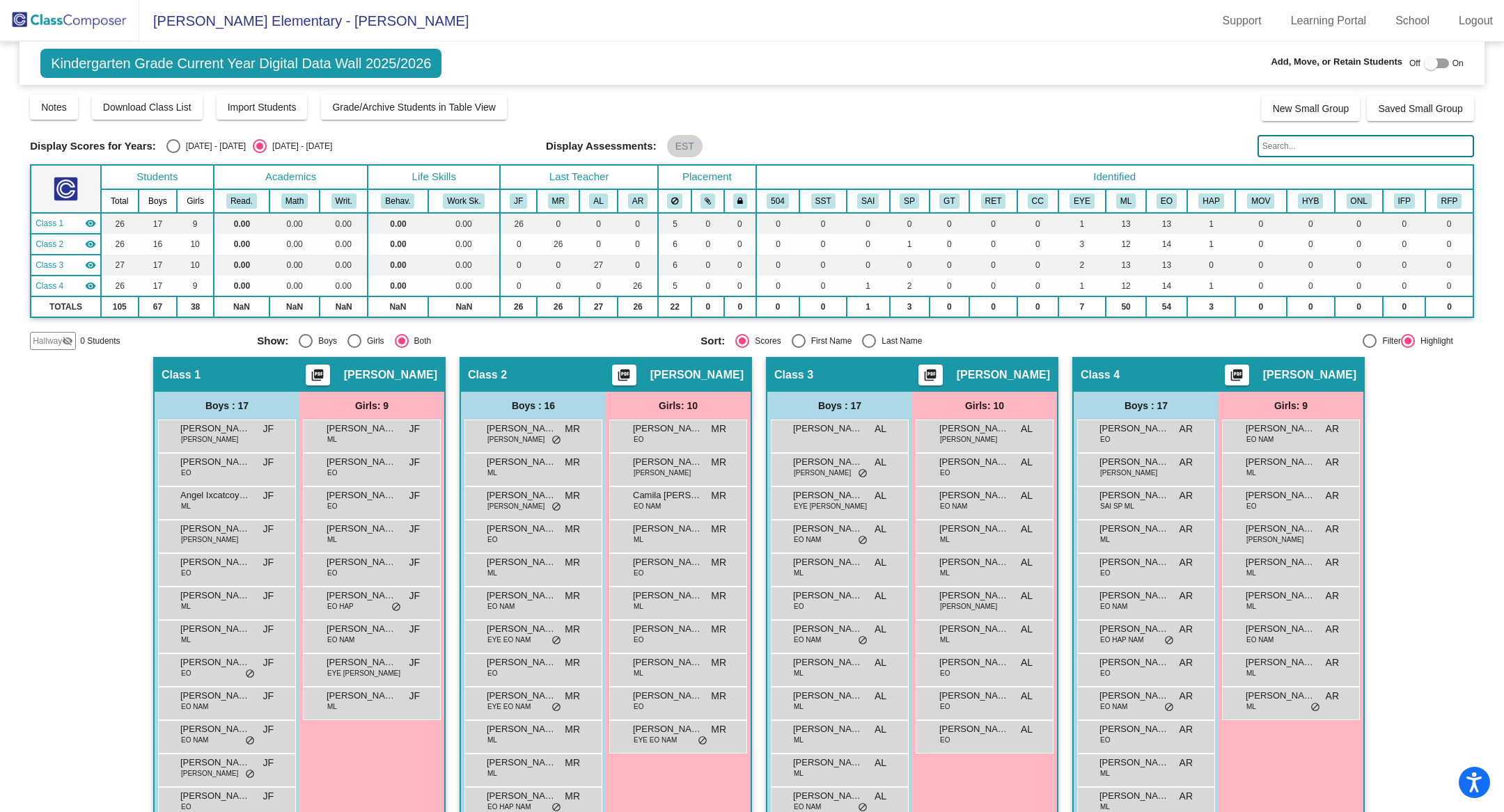
click at [170, 134] on div "Display Scores for Years: 2024 - 2025 2025 - 2026 Grade/Archive Students in Tab…" at bounding box center [752, 221] width 1444 height 257
click at [171, 149] on div "Select an option" at bounding box center [173, 145] width 14 height 14
click at [173, 153] on input "[DATE] - [DATE]" at bounding box center [173, 153] width 1 height 1
radio input "true"
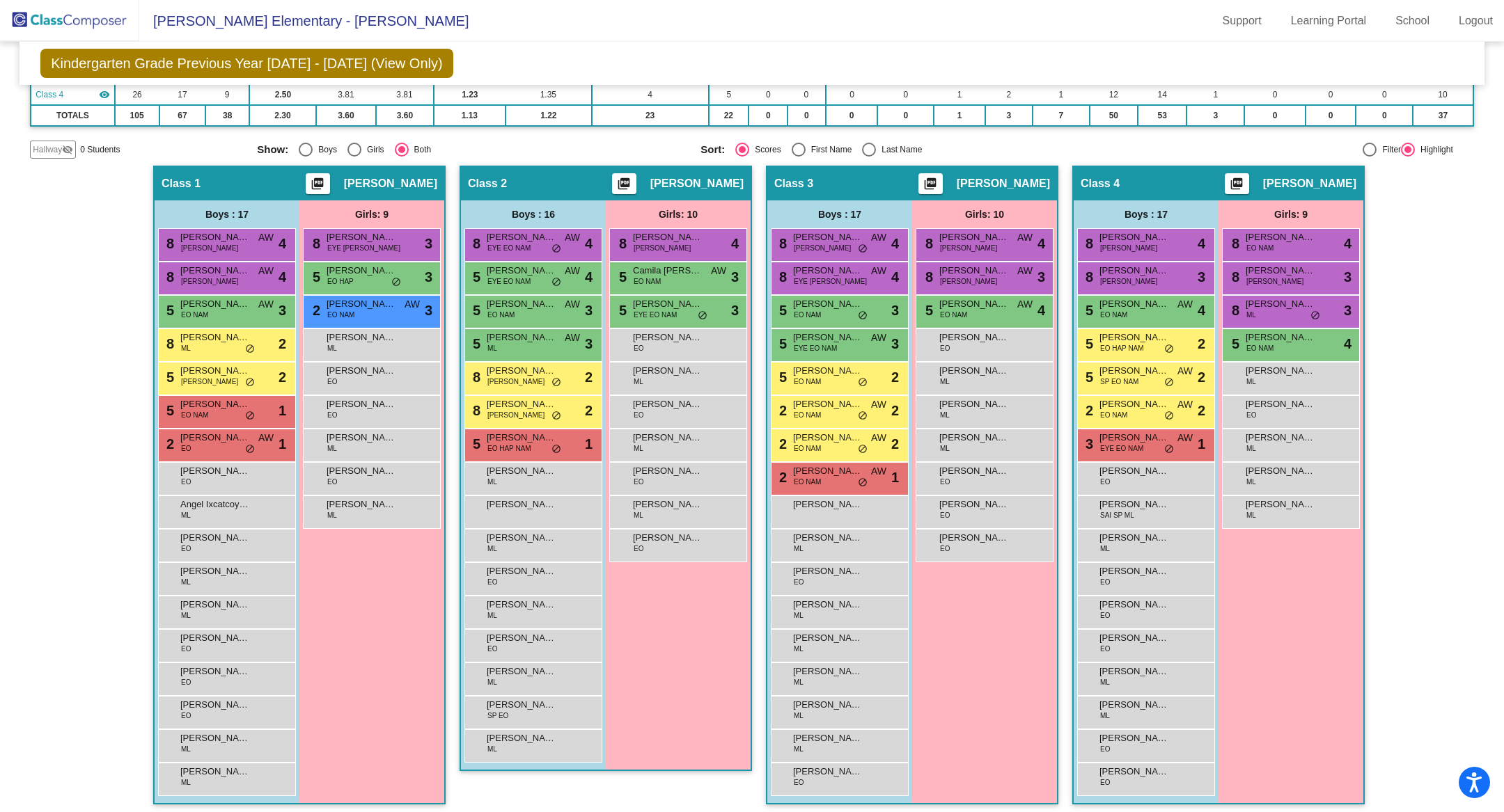
scroll to position [191, 0]
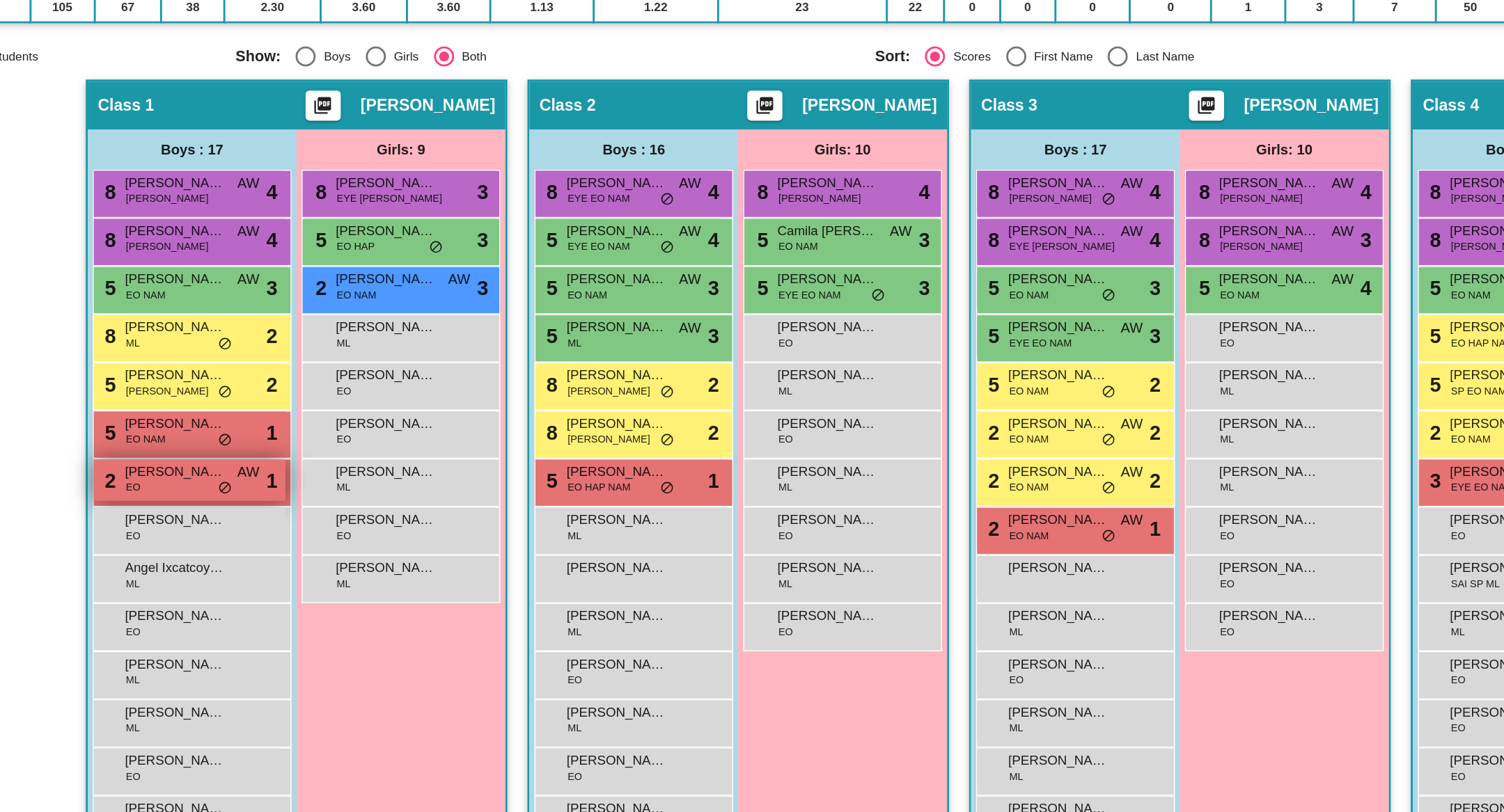
click at [214, 435] on span "[PERSON_NAME]" at bounding box center [215, 435] width 70 height 14
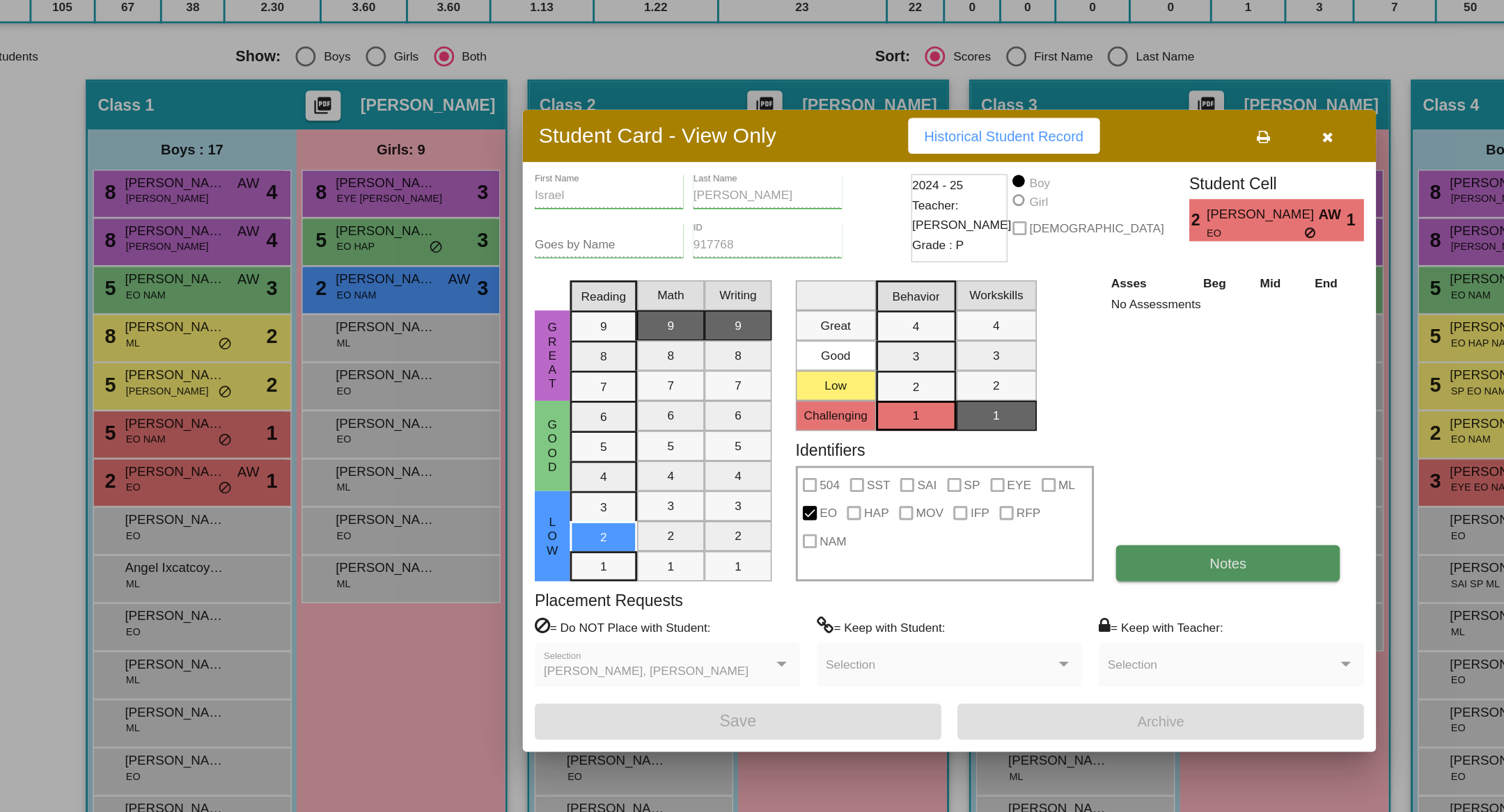
click at [915, 501] on button "Notes" at bounding box center [945, 498] width 155 height 25
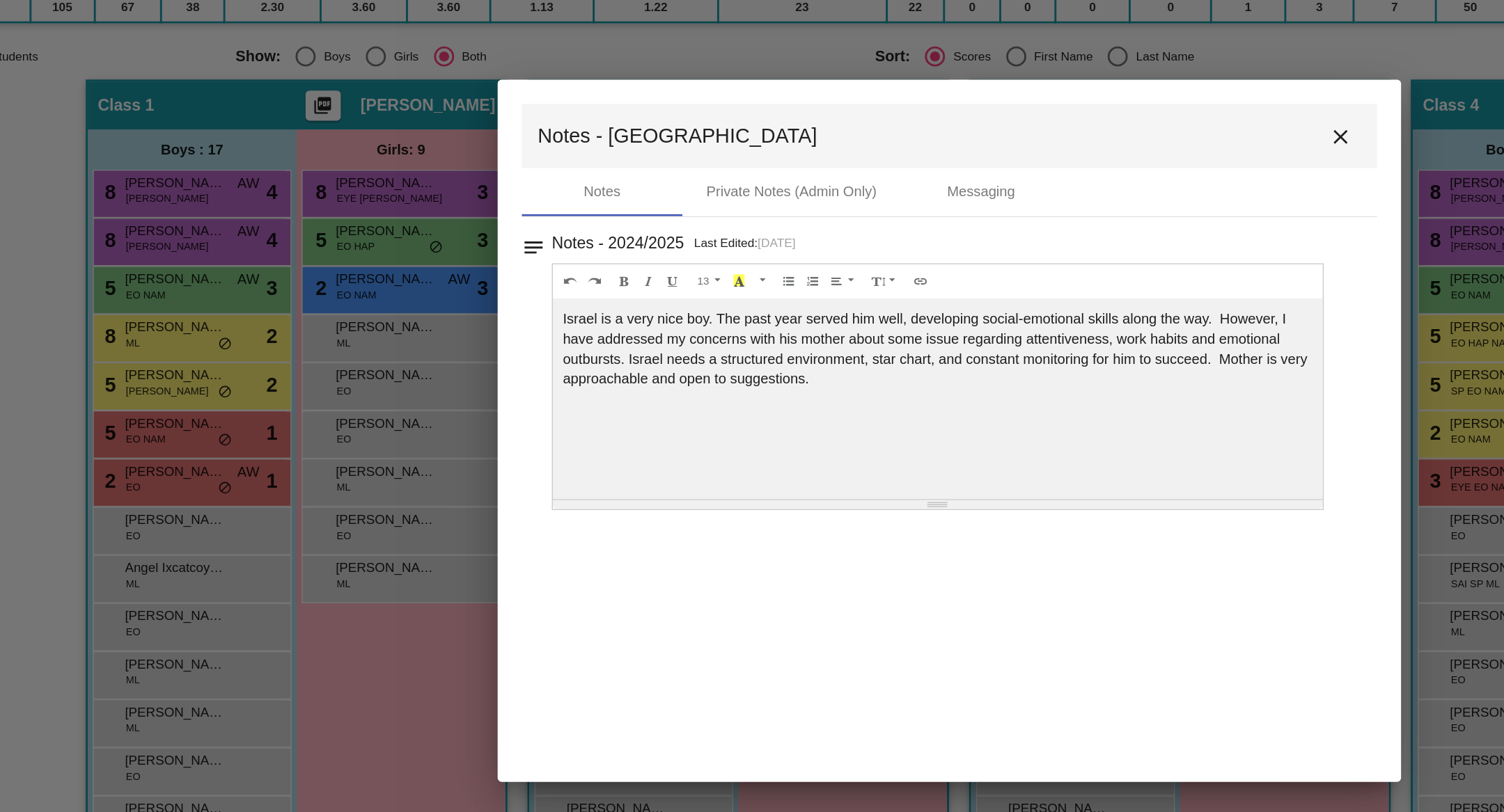
click at [1027, 198] on mat-icon "close" at bounding box center [1023, 202] width 17 height 17
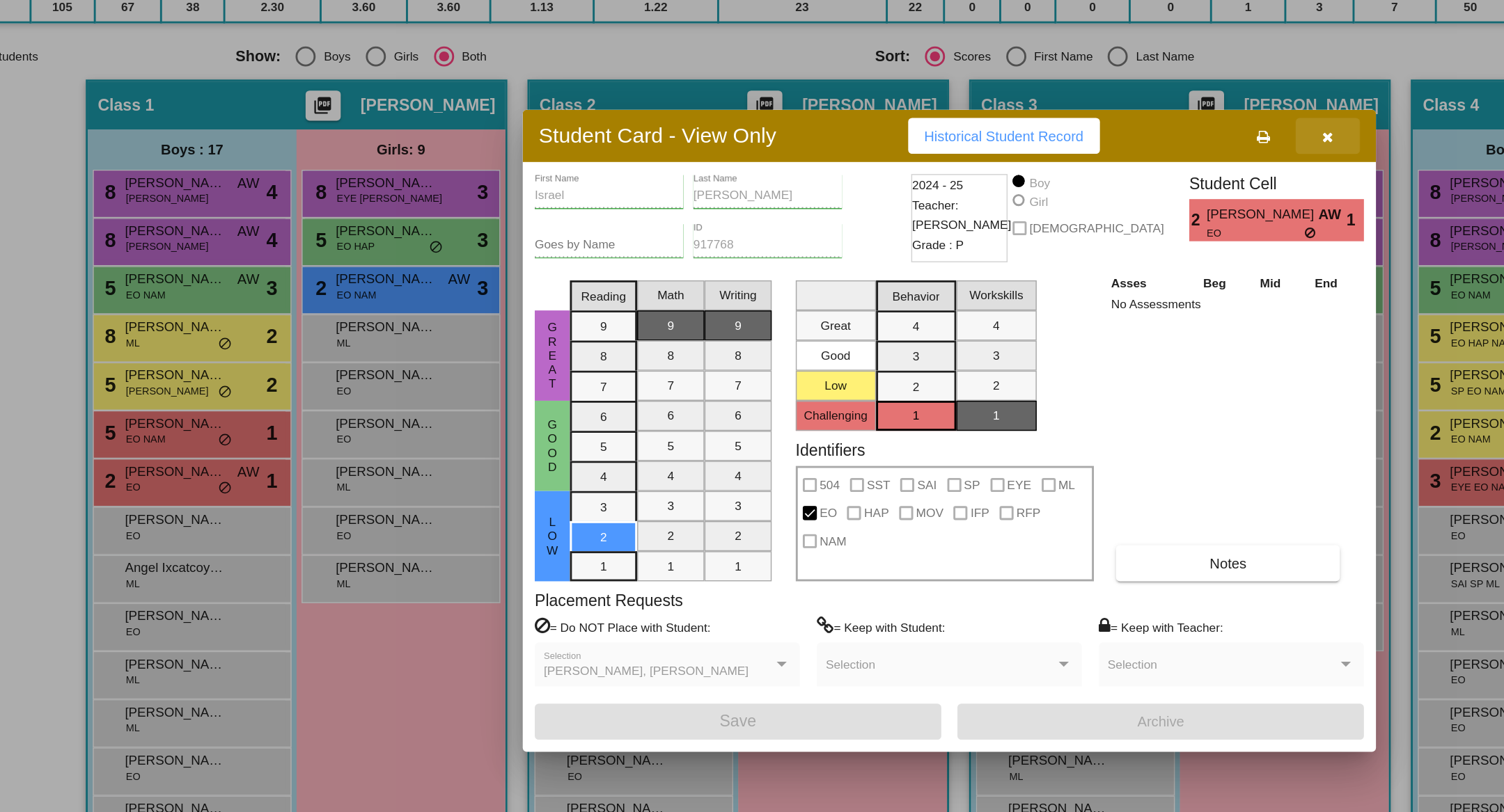
click at [1016, 197] on icon "button" at bounding box center [1015, 202] width 8 height 10
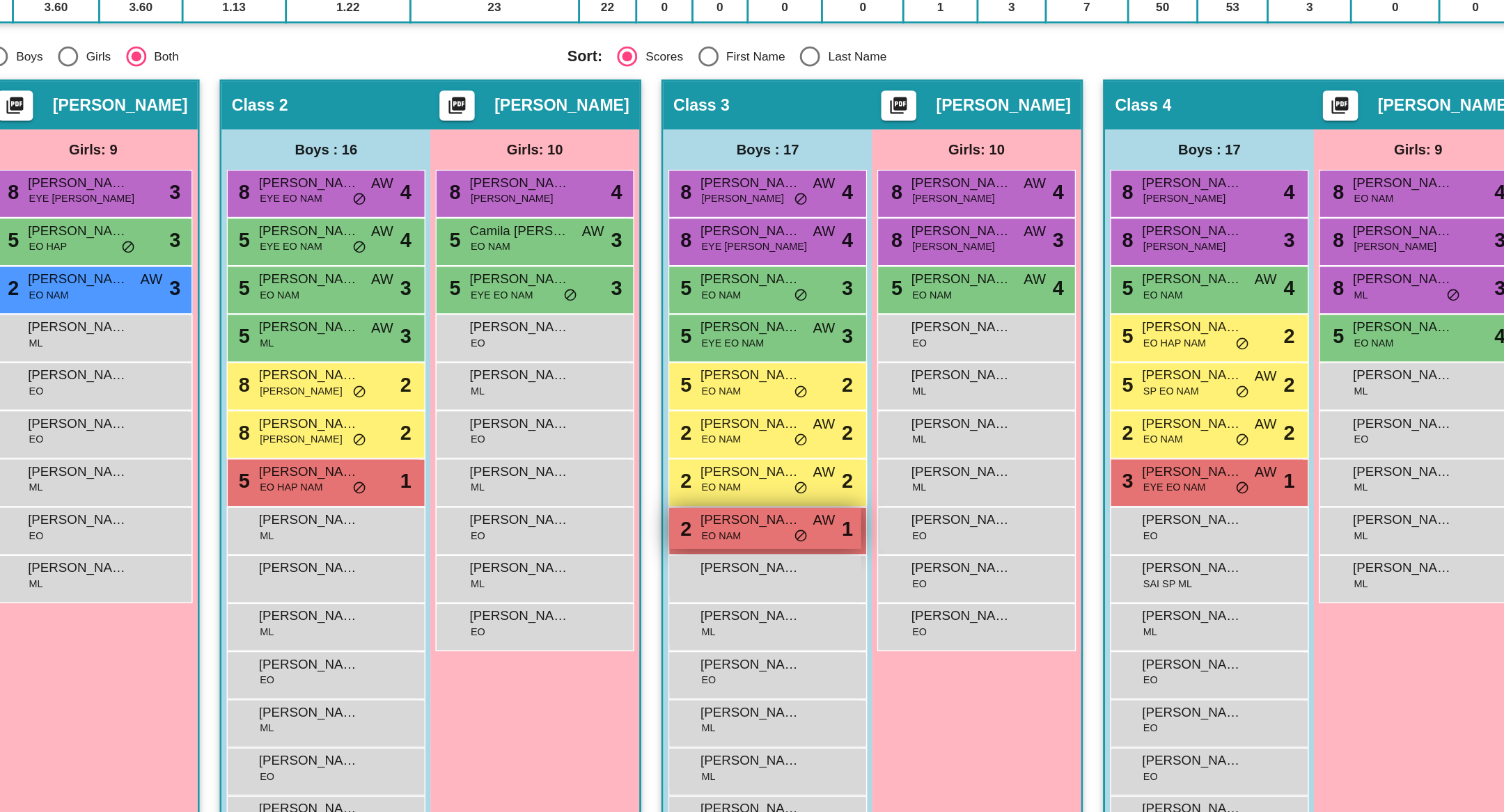
click at [837, 474] on div "2 Dominic Serrato Mandujano EO NAM AW lock do_not_disturb_alt 1" at bounding box center [838, 475] width 133 height 29
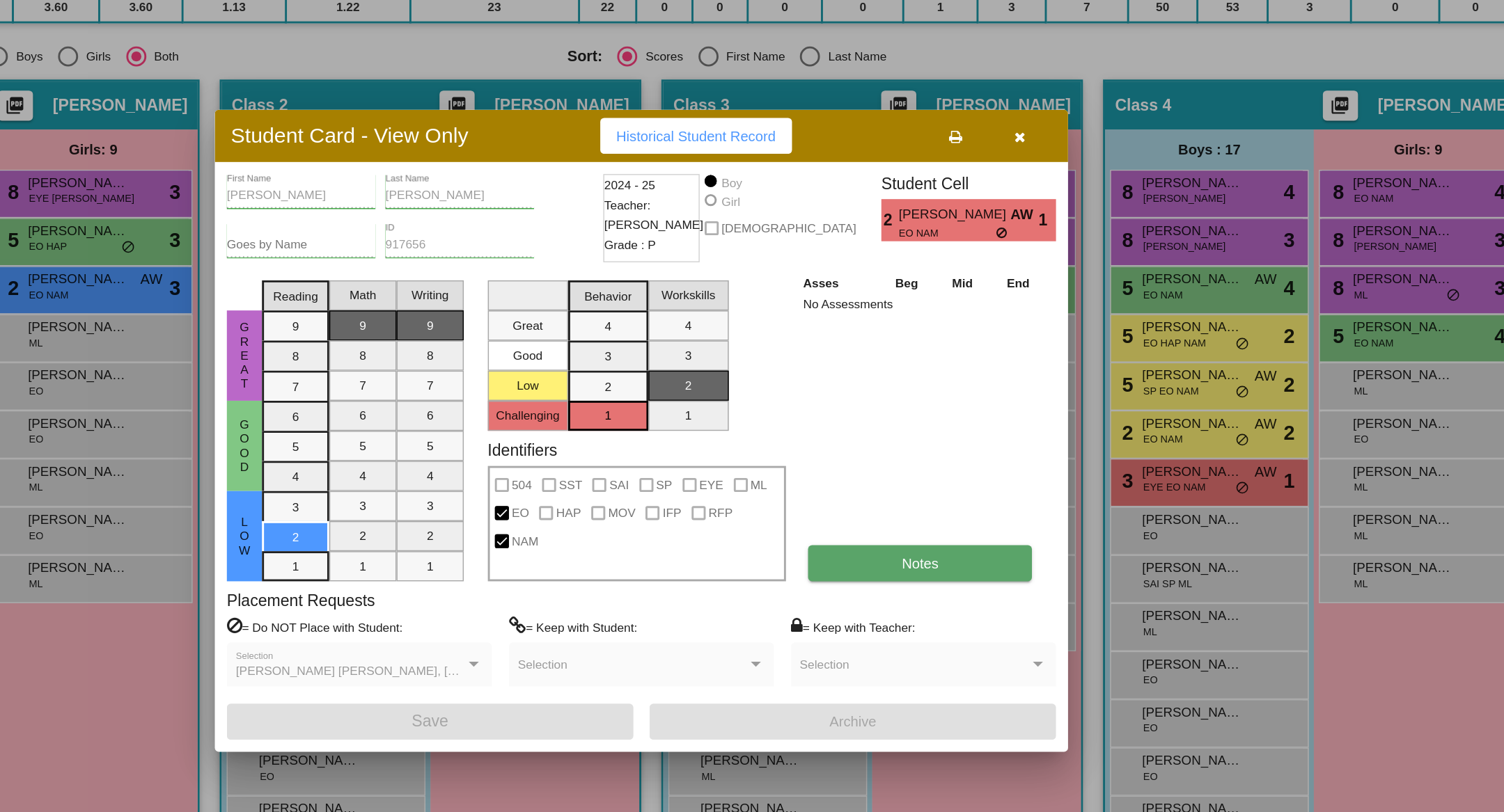
click at [893, 496] on button "Notes" at bounding box center [945, 498] width 155 height 25
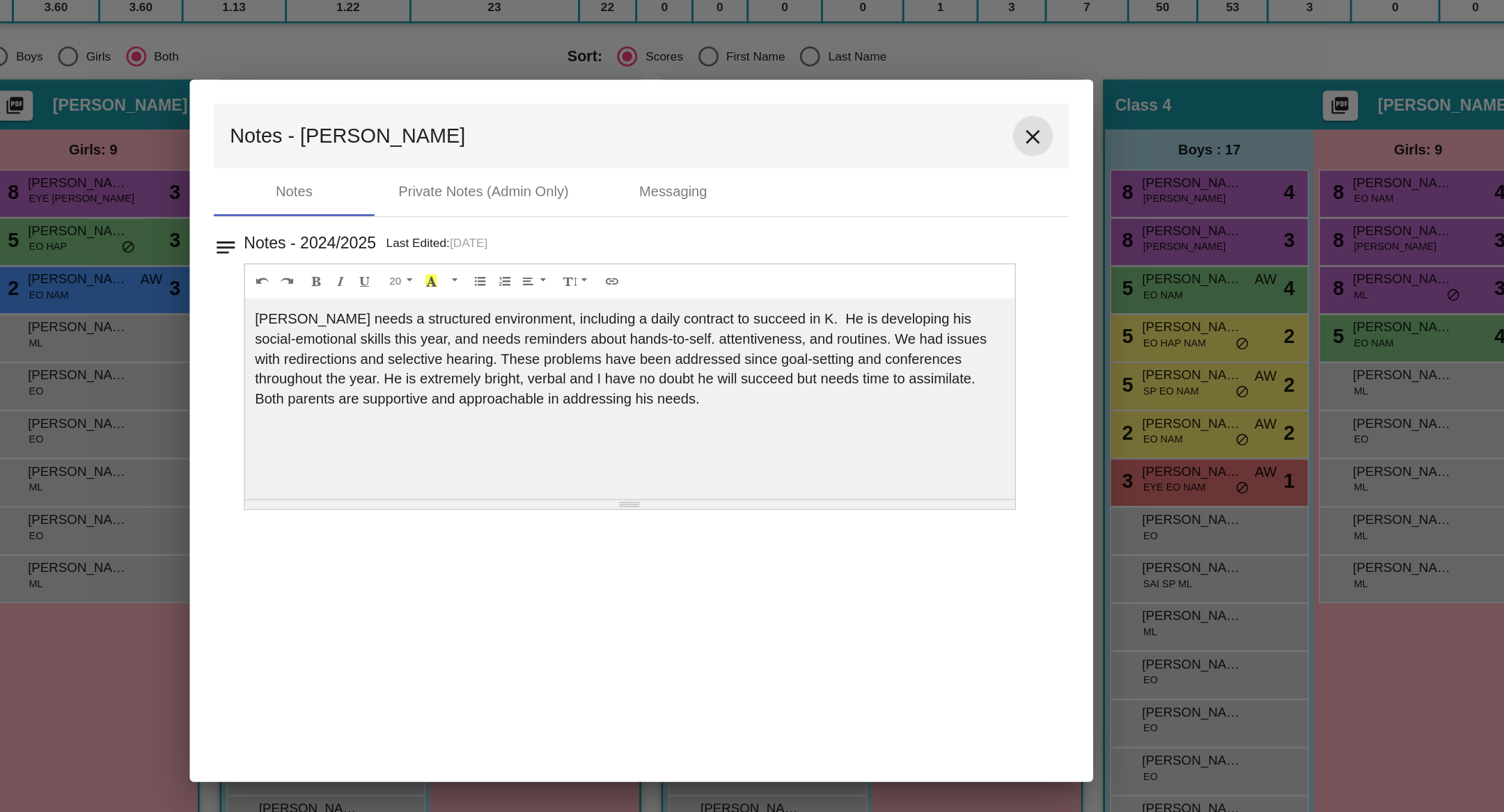
click at [1031, 196] on mat-icon "close" at bounding box center [1023, 202] width 17 height 17
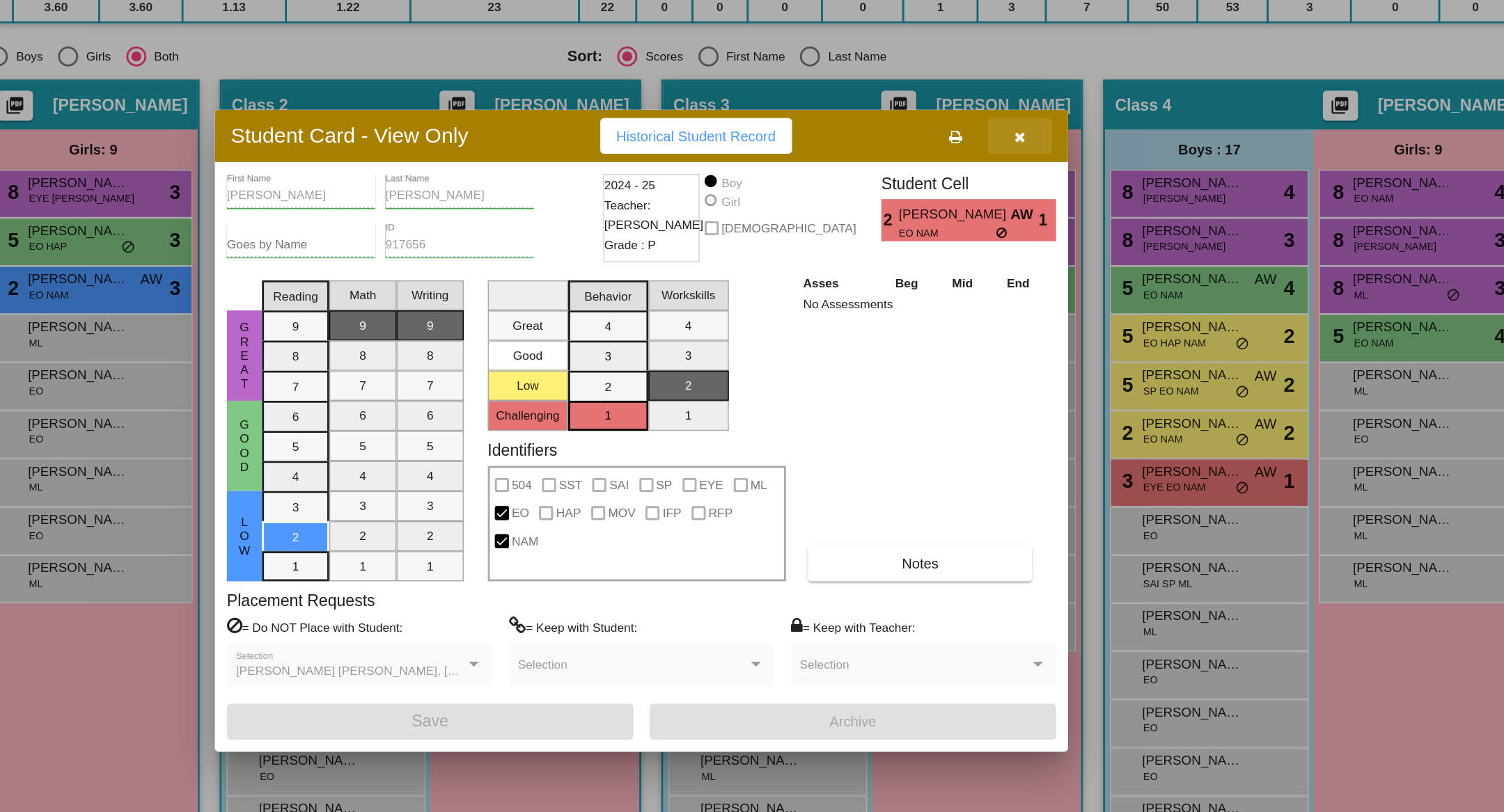
click at [1020, 199] on button "button" at bounding box center [1015, 201] width 45 height 25
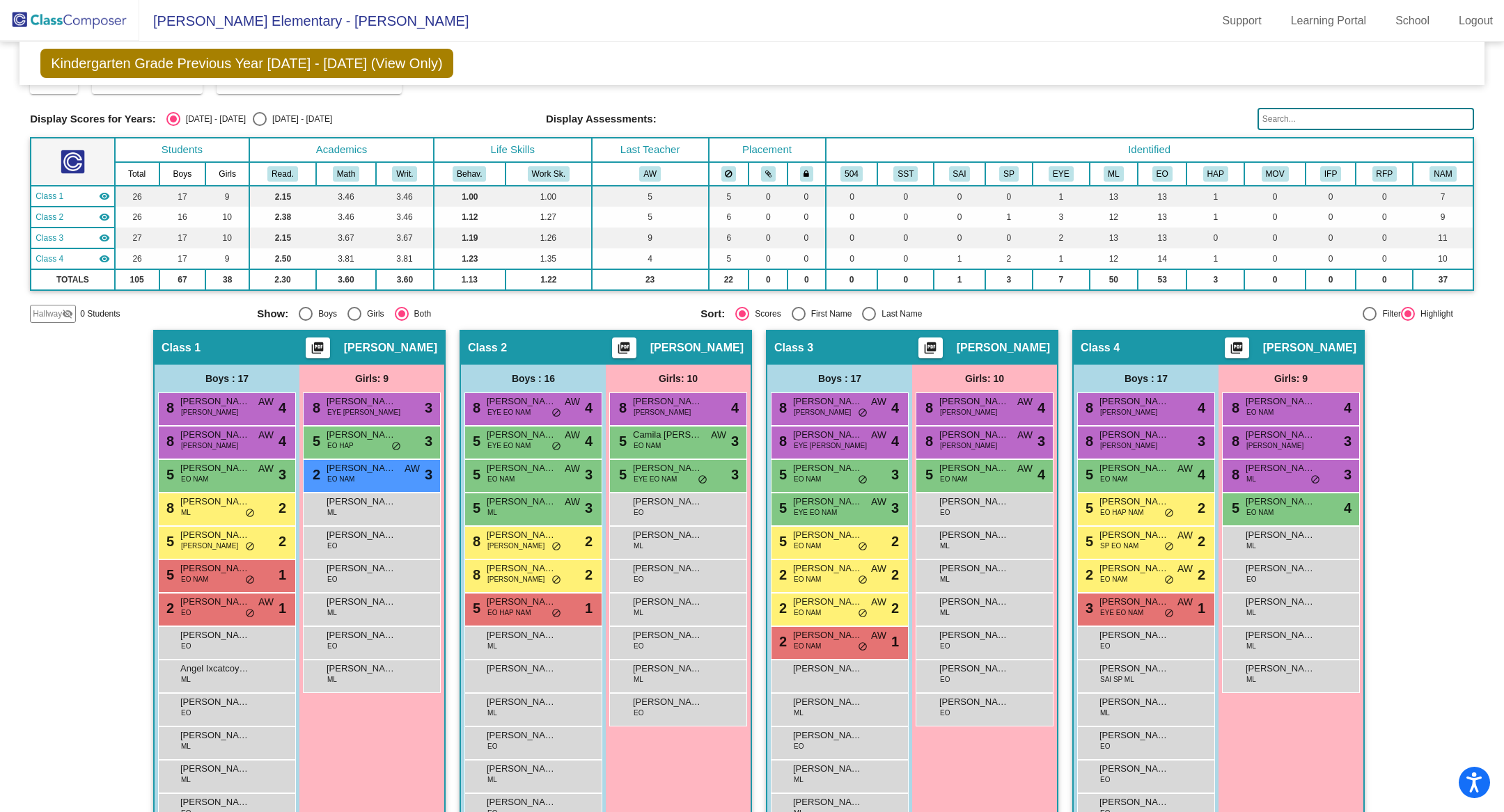
scroll to position [0, 0]
